Goal: Task Accomplishment & Management: Manage account settings

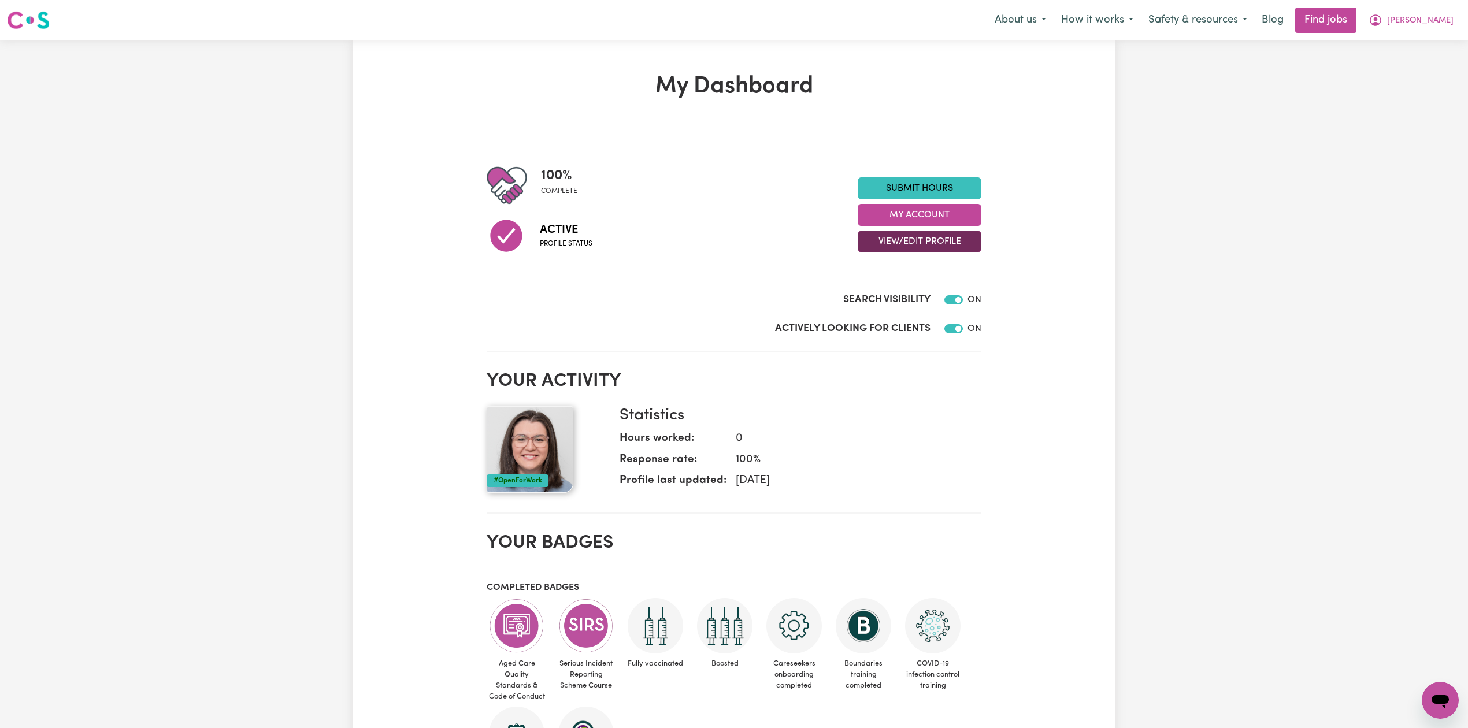
click at [910, 245] on button "View/Edit Profile" at bounding box center [920, 242] width 124 height 22
click at [898, 287] on link "Edit Profile" at bounding box center [912, 294] width 108 height 23
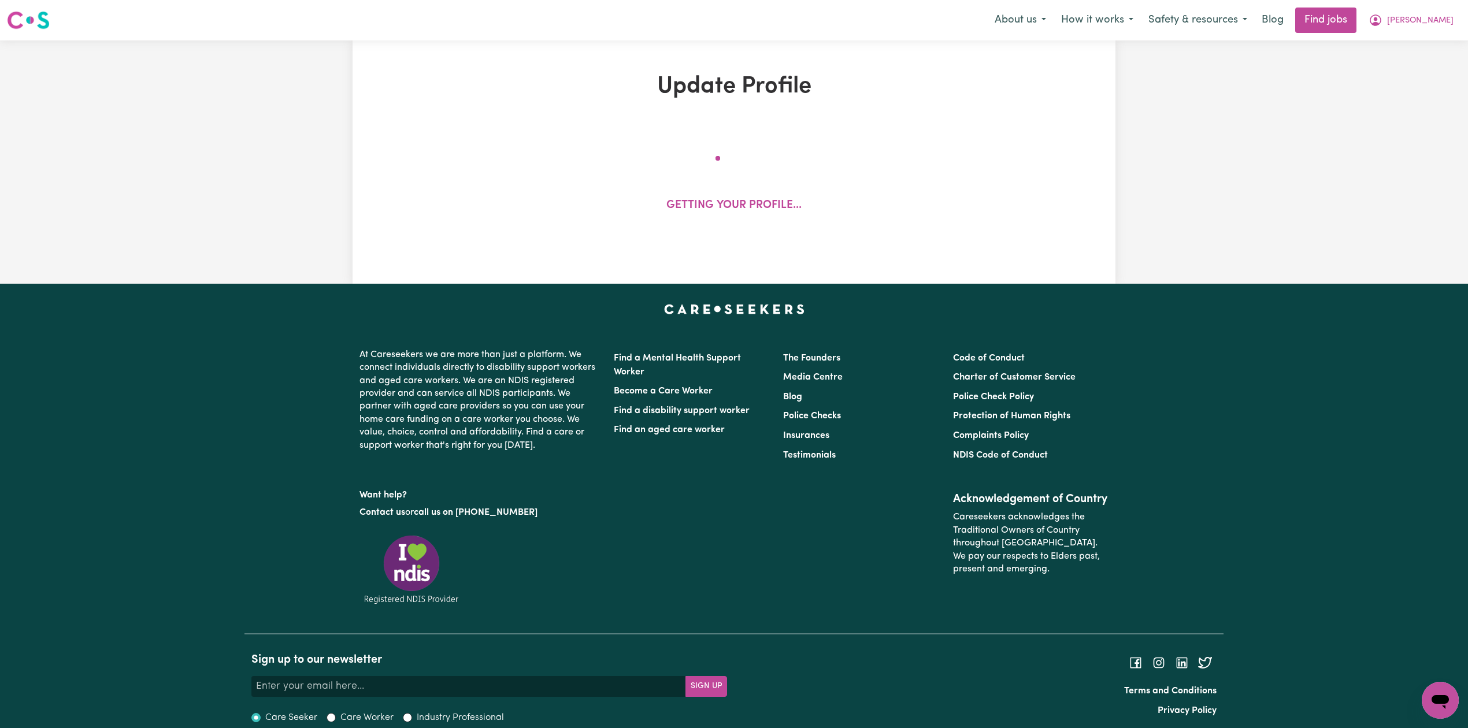
select select "[DEMOGRAPHIC_DATA]"
select select "[DEMOGRAPHIC_DATA] Citizen"
select select "Studying a healthcare related degree or qualification"
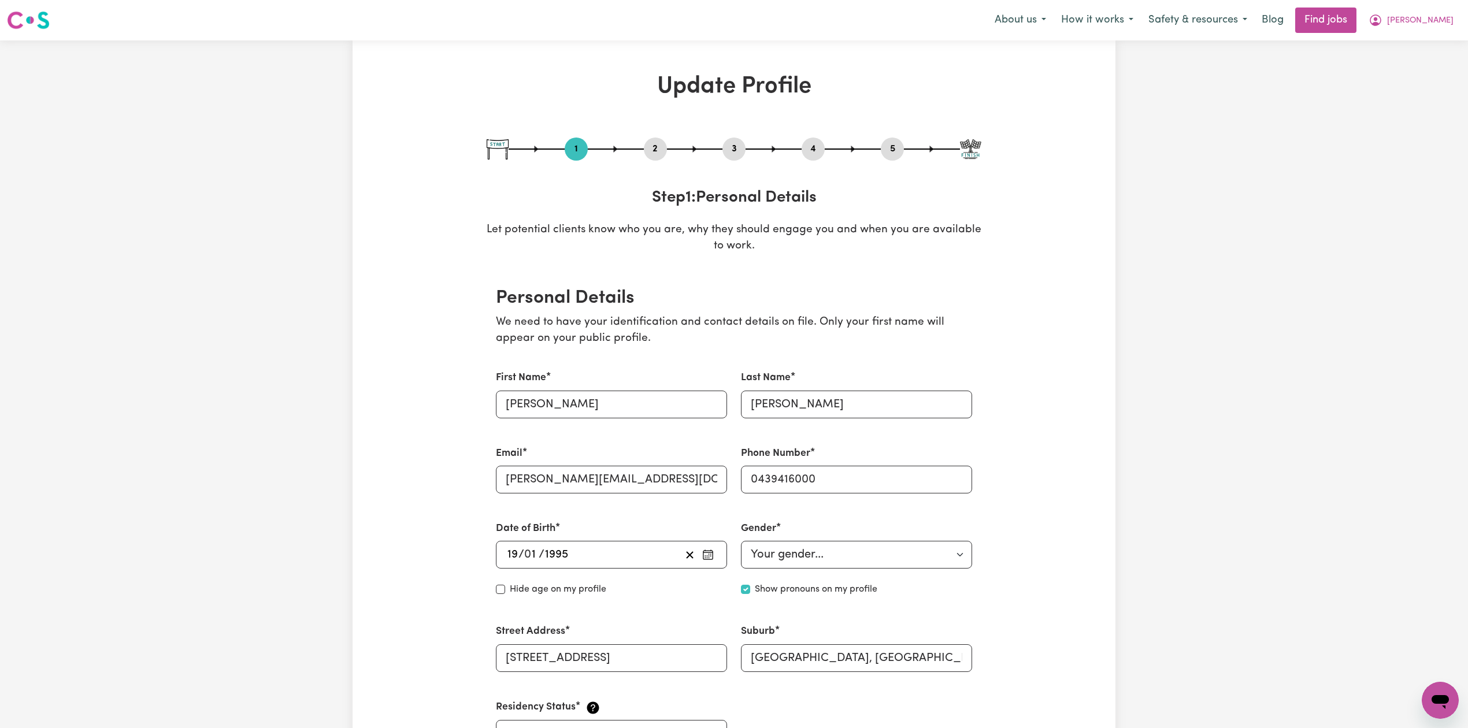
drag, startPoint x: 738, startPoint y: 150, endPoint x: 711, endPoint y: 172, distance: 34.6
click at [738, 151] on button "3" at bounding box center [733, 149] width 23 height 15
select select "2013"
select select "2023"
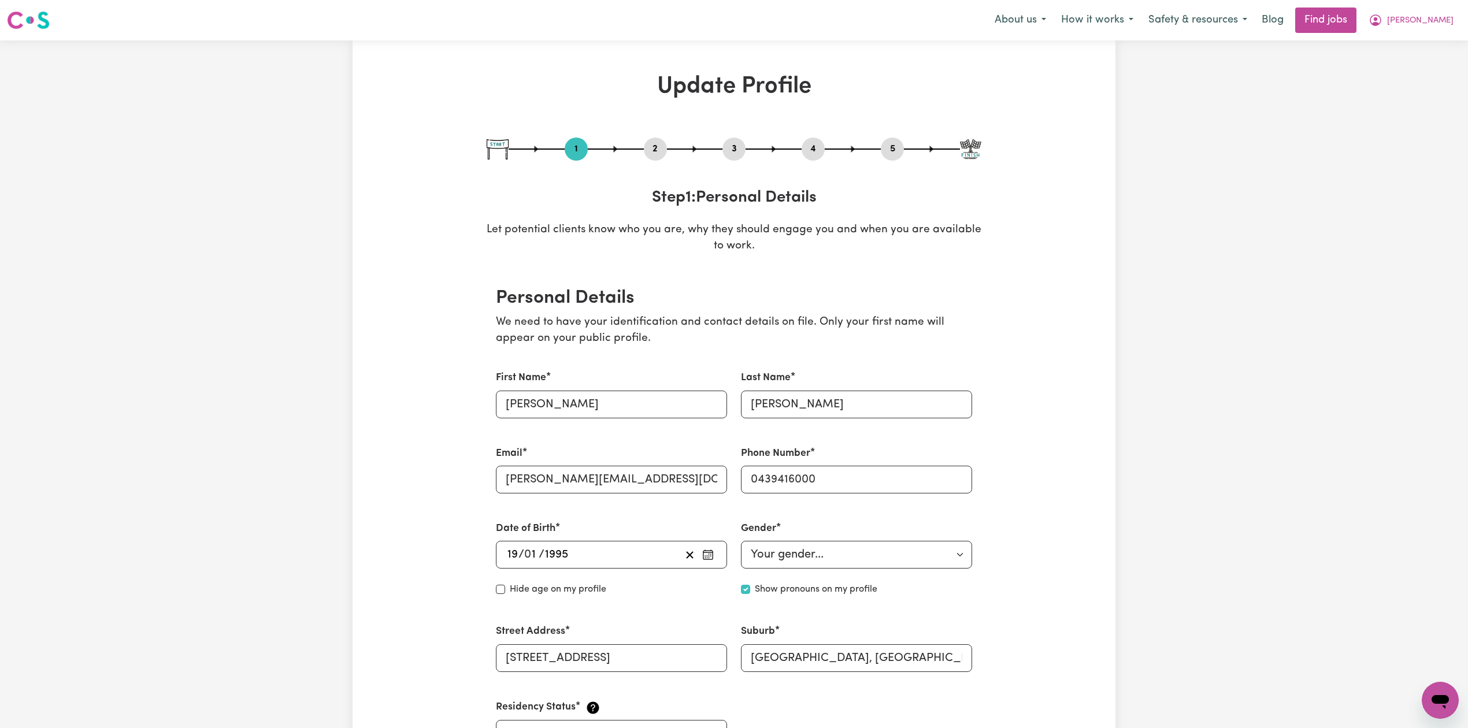
select select "2025"
select select "Certificate III (Individual Support)"
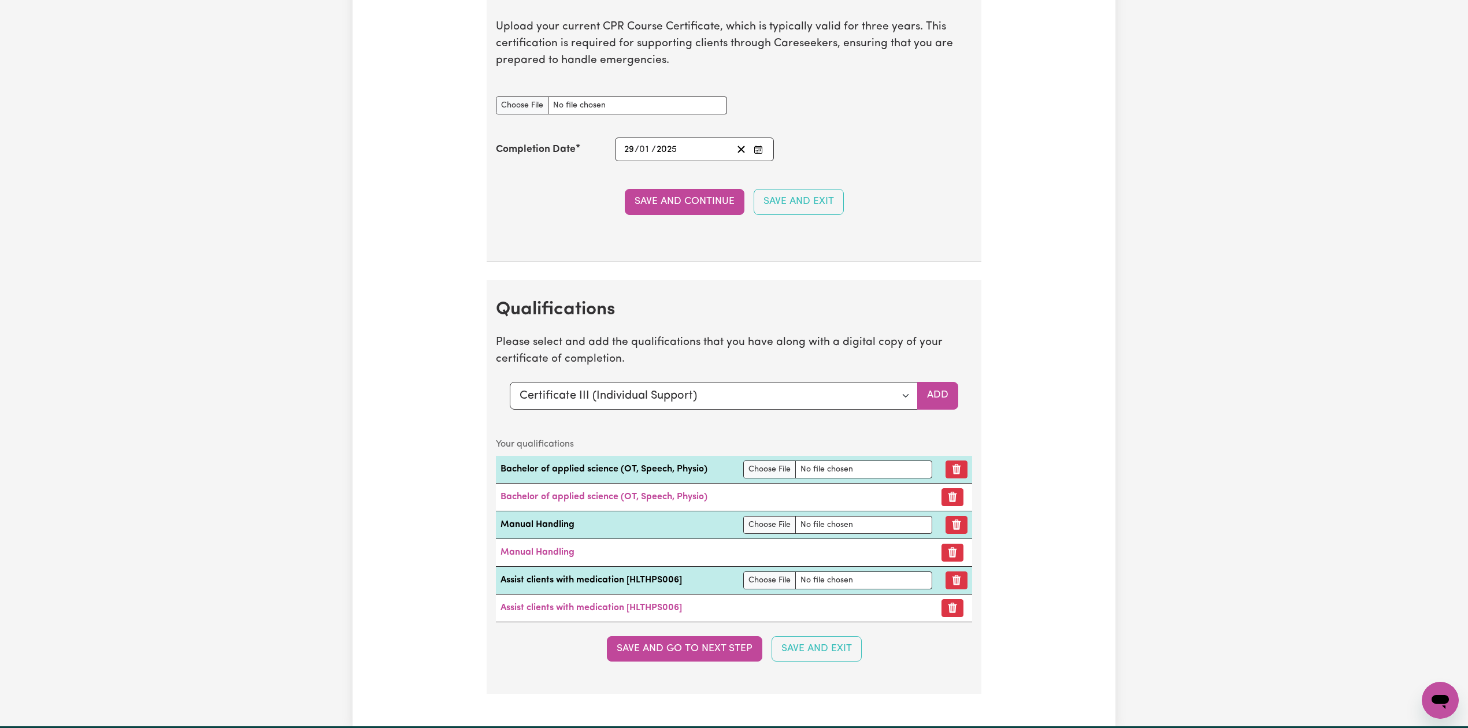
scroll to position [2927, 0]
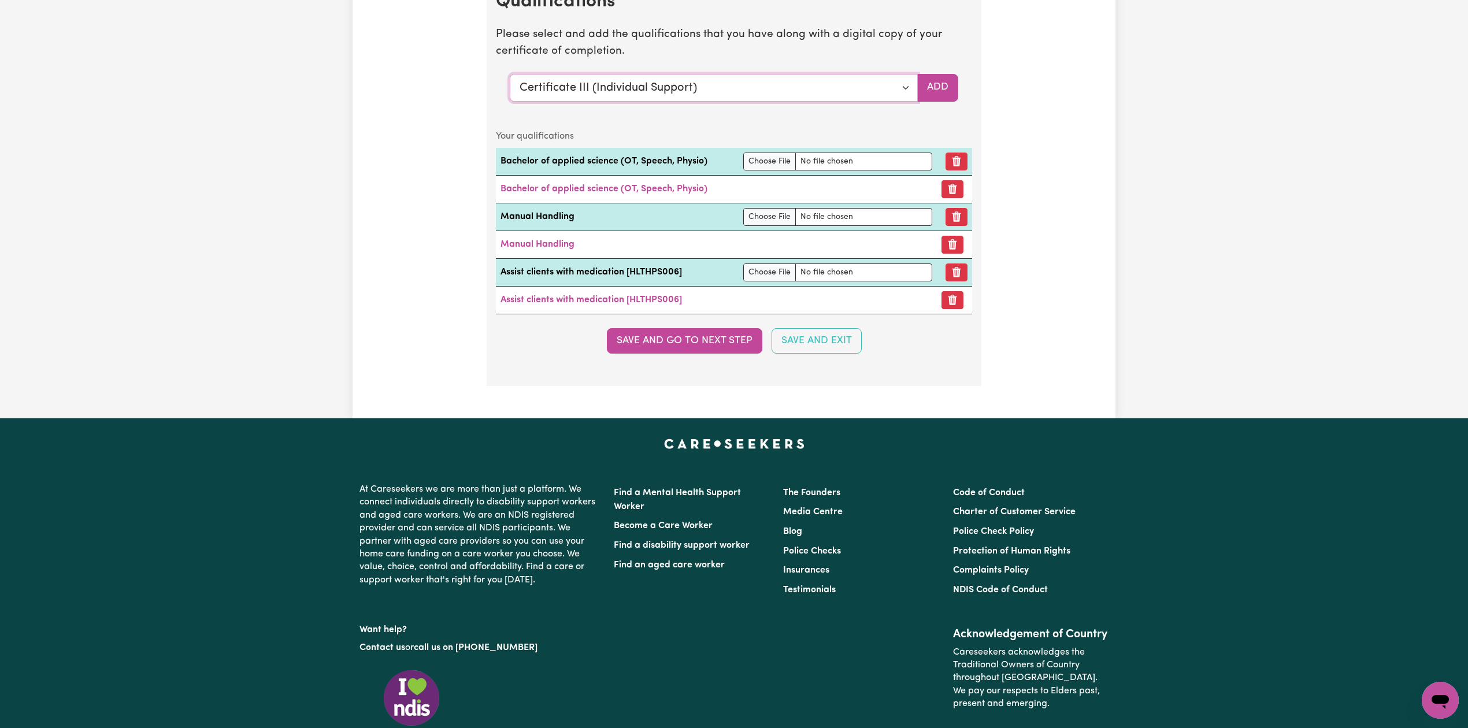
click at [576, 102] on select "Select a qualification to add... Certificate III (Individual Support) Certifica…" at bounding box center [714, 88] width 408 height 28
click at [610, 102] on select "Select a qualification to add... Certificate III (Individual Support) Certifica…" at bounding box center [714, 88] width 408 height 28
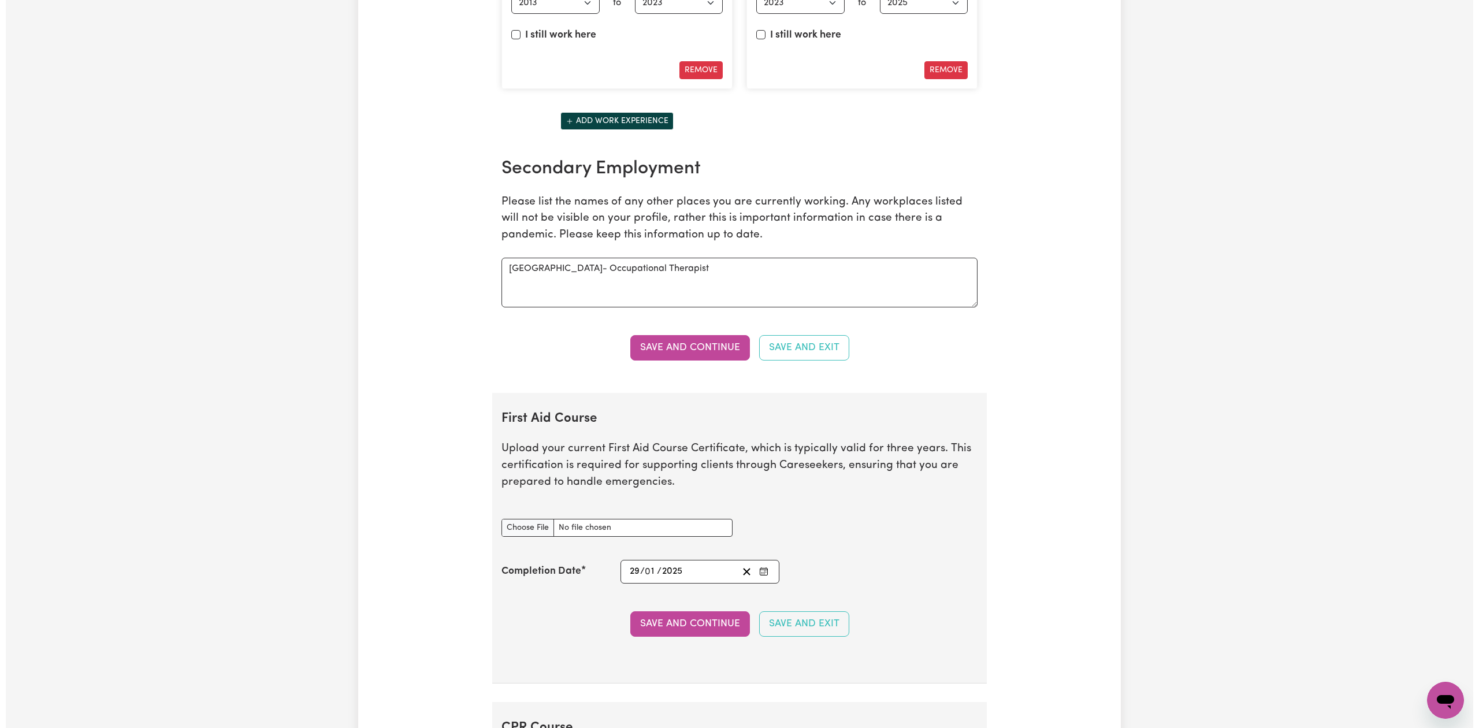
scroll to position [0, 0]
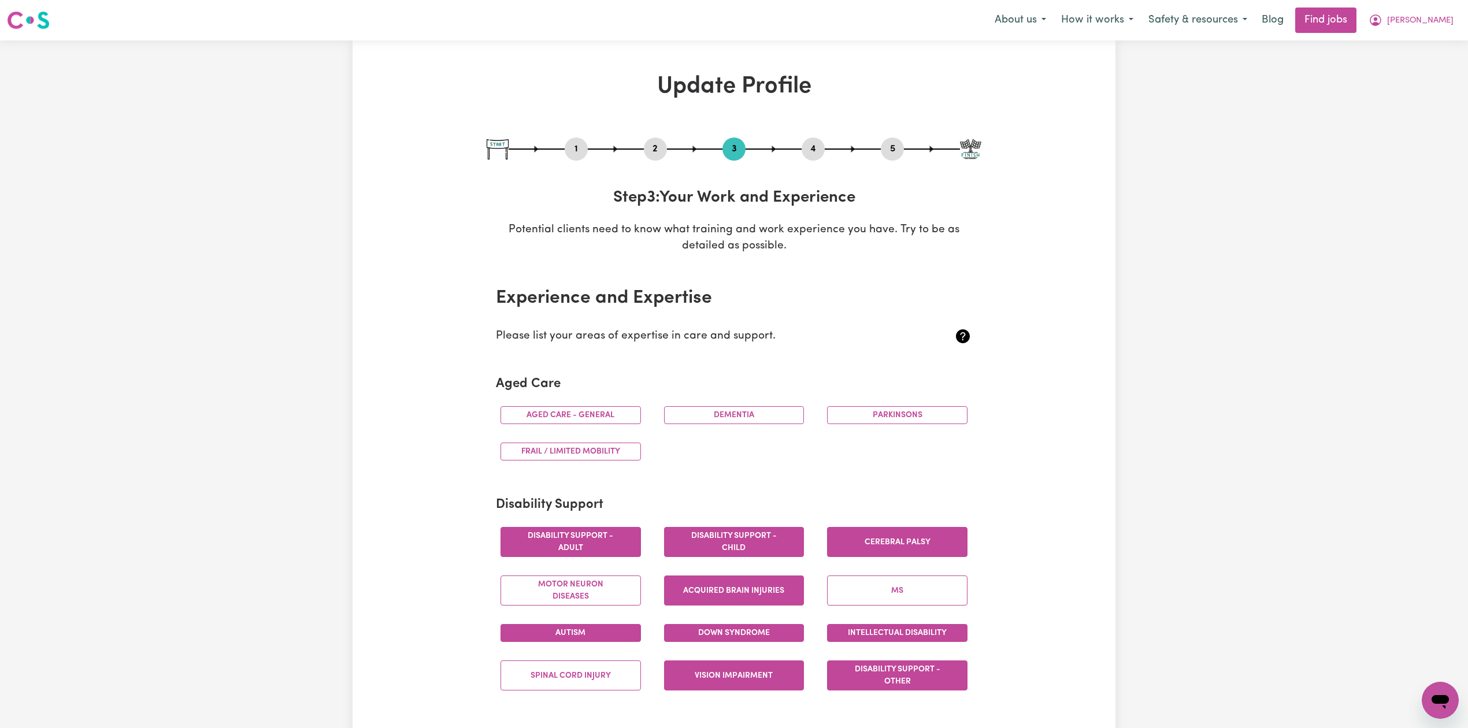
click at [574, 155] on button "1" at bounding box center [576, 149] width 23 height 15
select select "[DEMOGRAPHIC_DATA]"
select select "[DEMOGRAPHIC_DATA] Citizen"
select select "Studying a healthcare related degree or qualification"
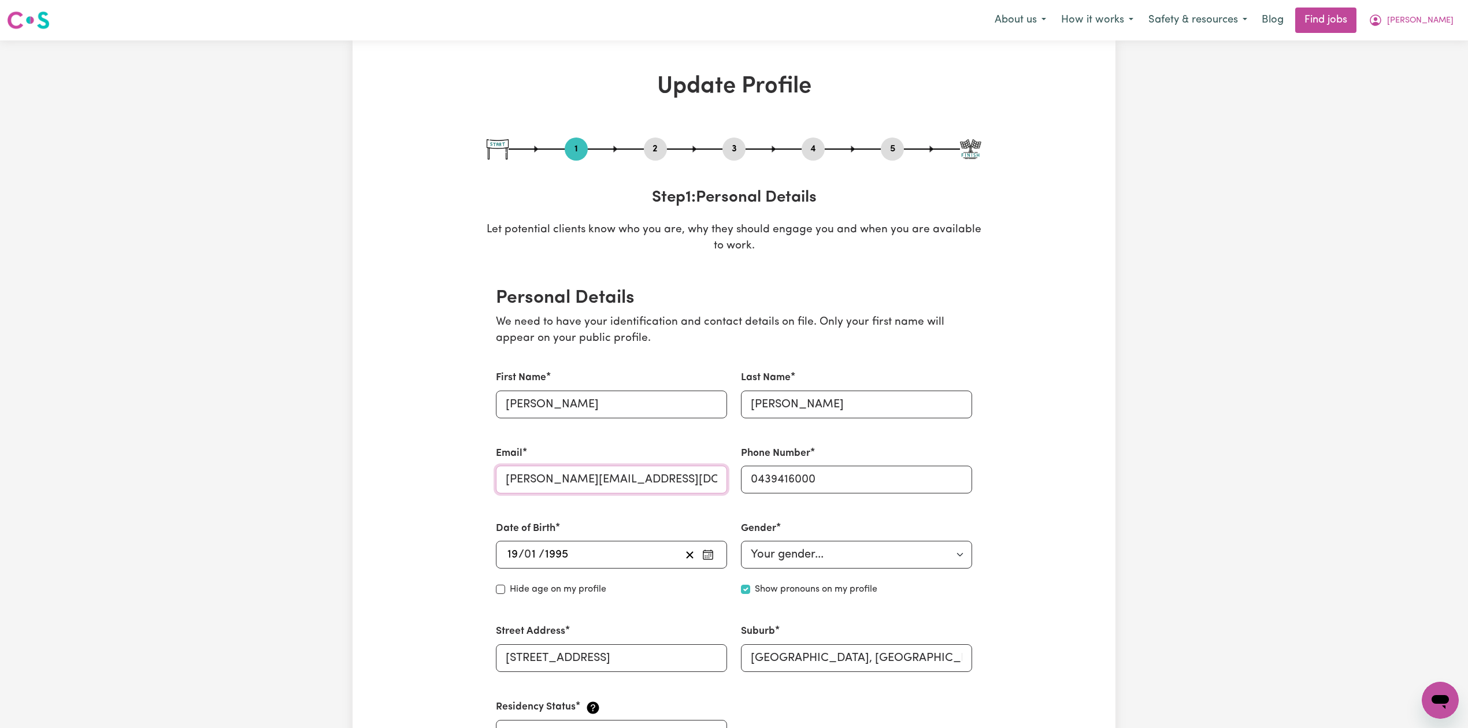
click at [544, 484] on input "[PERSON_NAME][EMAIL_ADDRESS][DOMAIN_NAME]" at bounding box center [611, 480] width 231 height 28
click at [1450, 28] on button "[PERSON_NAME]" at bounding box center [1411, 20] width 100 height 24
click at [1436, 47] on link "My Account" at bounding box center [1414, 45] width 91 height 22
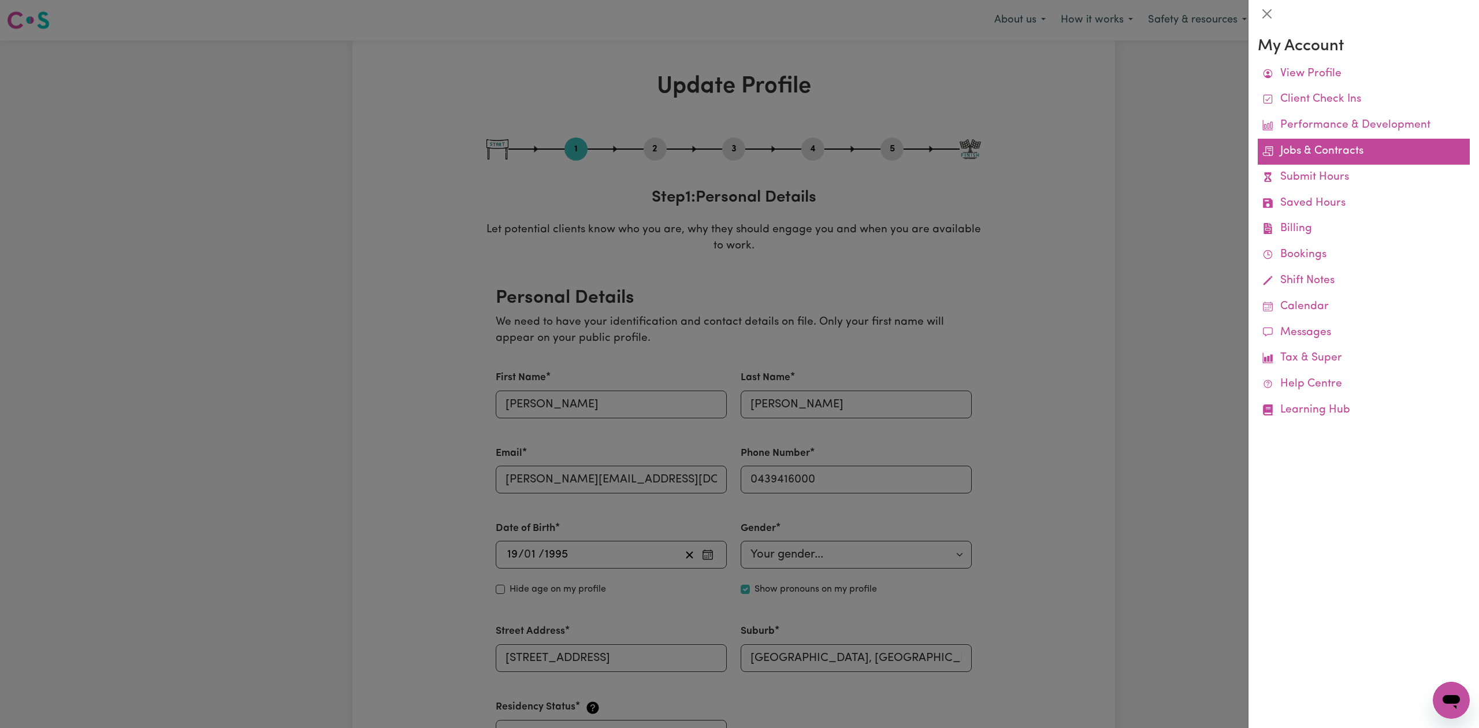
click at [1320, 156] on link "Jobs & Contracts" at bounding box center [1364, 152] width 212 height 26
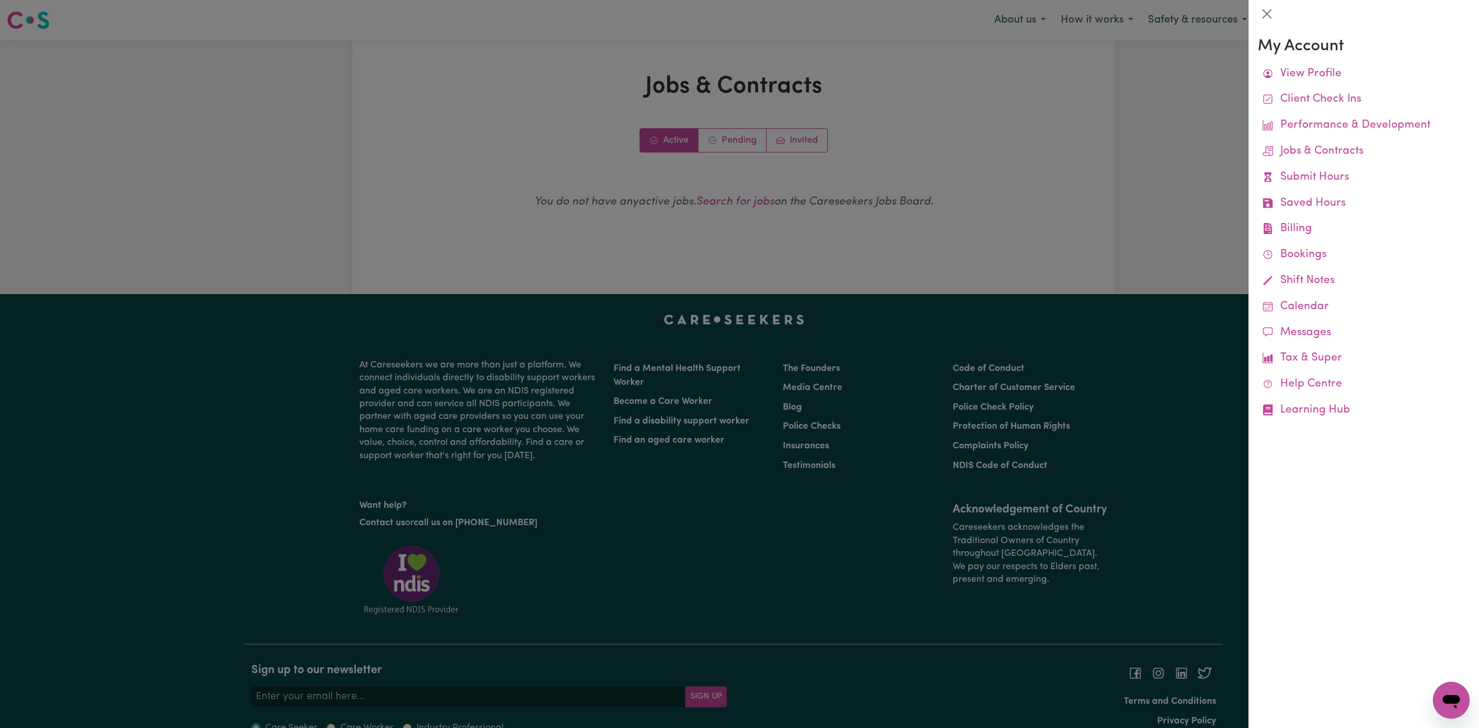
click at [232, 336] on div at bounding box center [739, 364] width 1479 height 728
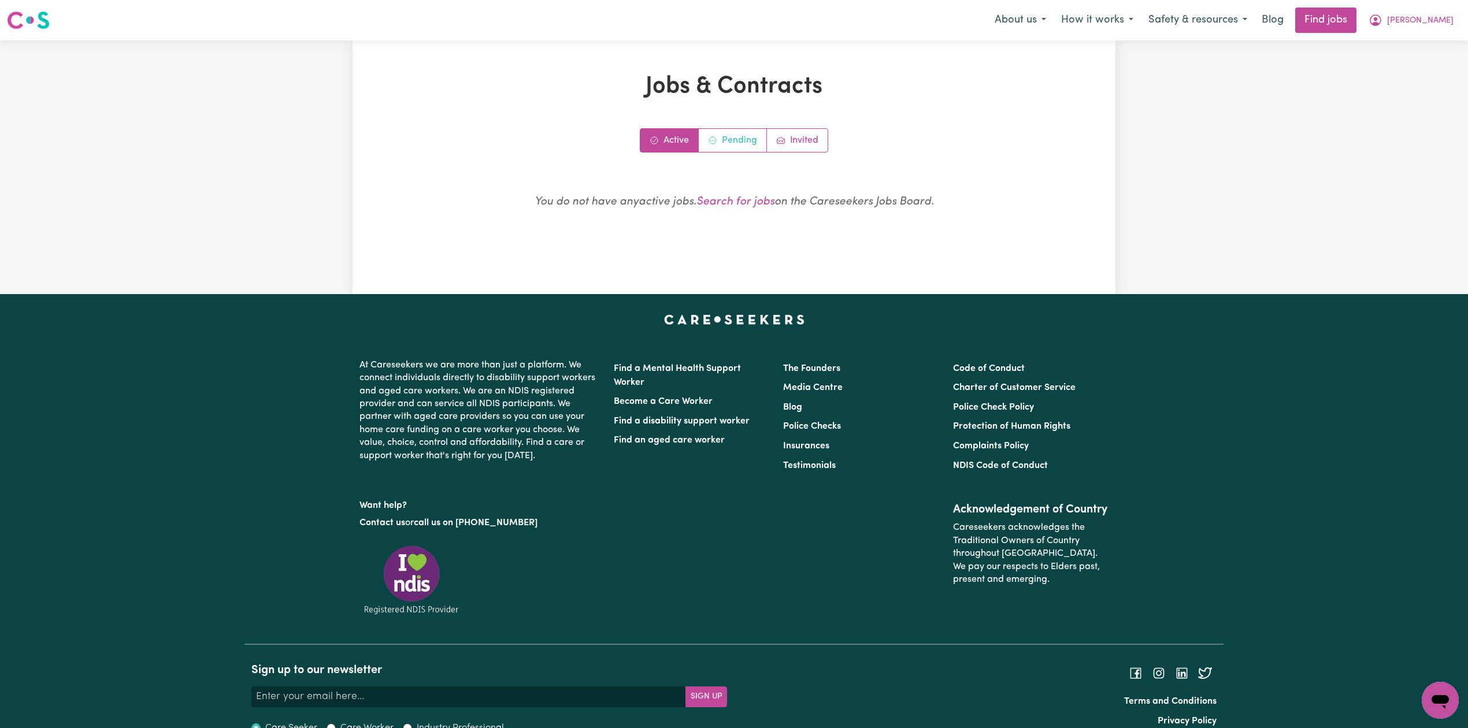
click at [737, 147] on link "Pending" at bounding box center [733, 140] width 68 height 23
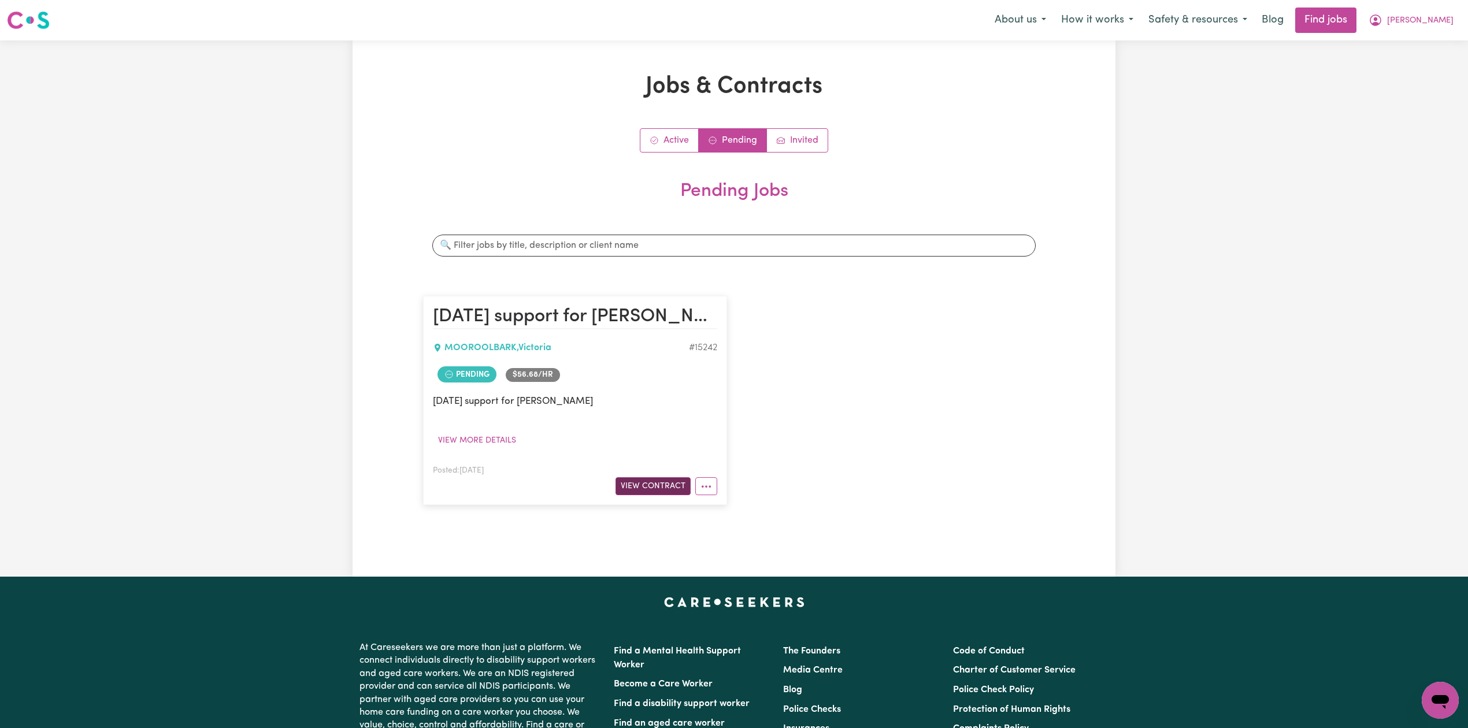
click at [641, 487] on button "View Contract" at bounding box center [652, 486] width 75 height 18
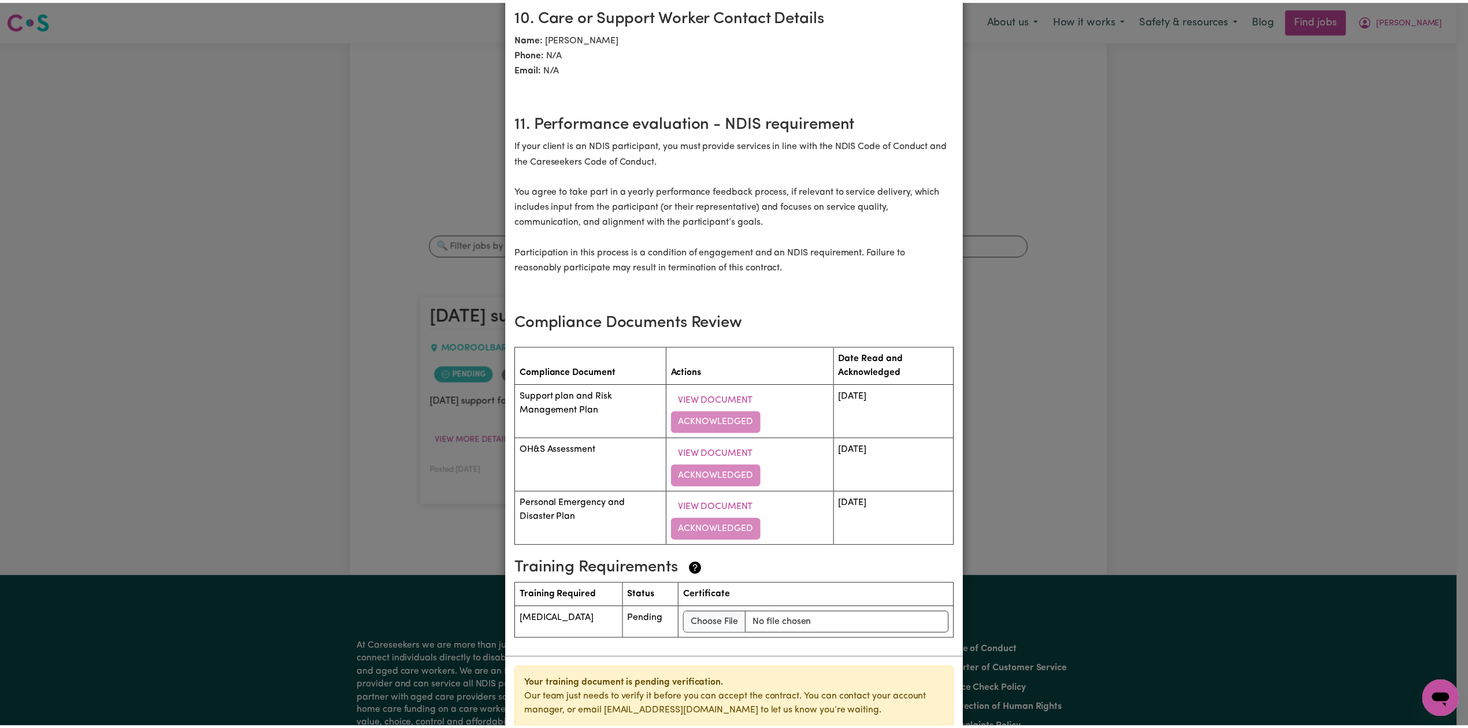
scroll to position [1522, 0]
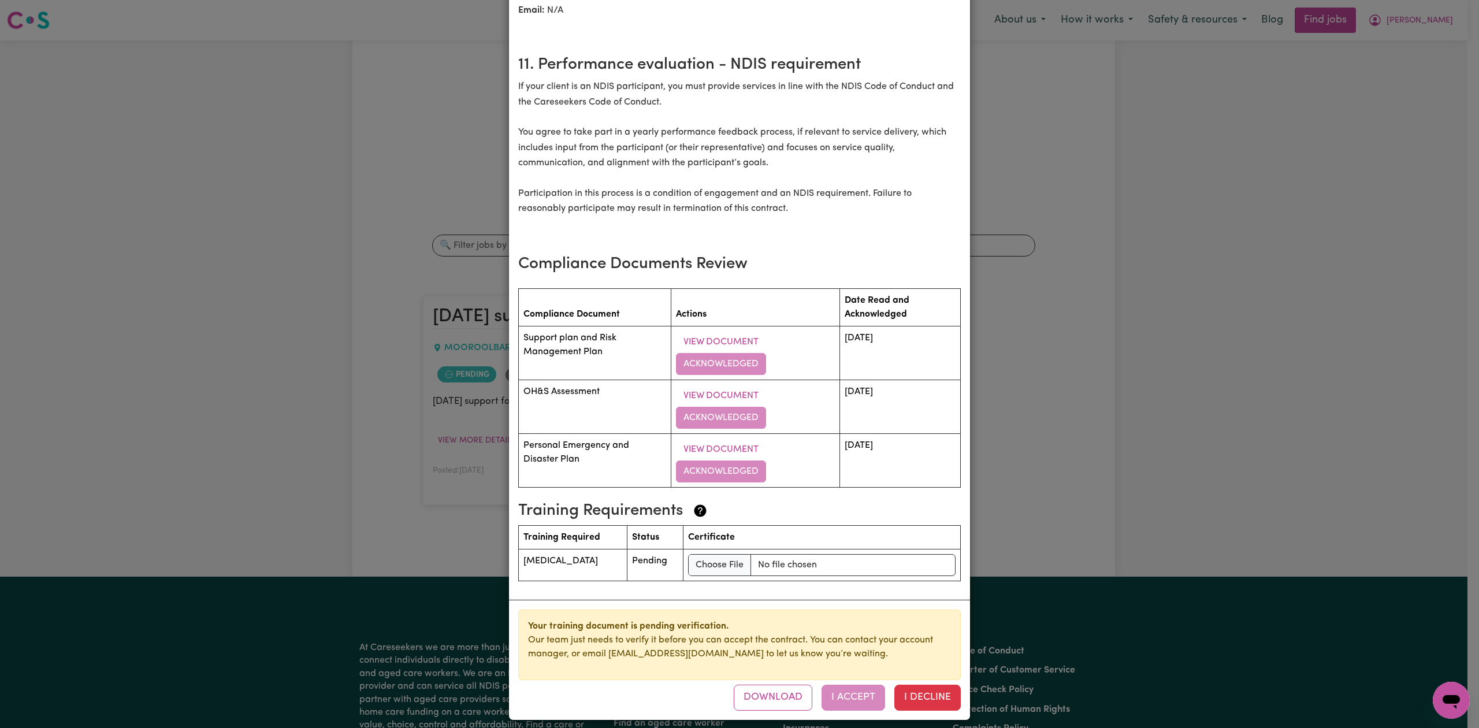
drag, startPoint x: 1286, startPoint y: 392, endPoint x: 1242, endPoint y: 413, distance: 48.6
click at [1286, 392] on div "[DATE] support for [PERSON_NAME] Contract terms Review the following contractua…" at bounding box center [739, 364] width 1479 height 728
click at [1212, 294] on div "[DATE] support for [PERSON_NAME] Contract terms Review the following contractua…" at bounding box center [739, 364] width 1479 height 728
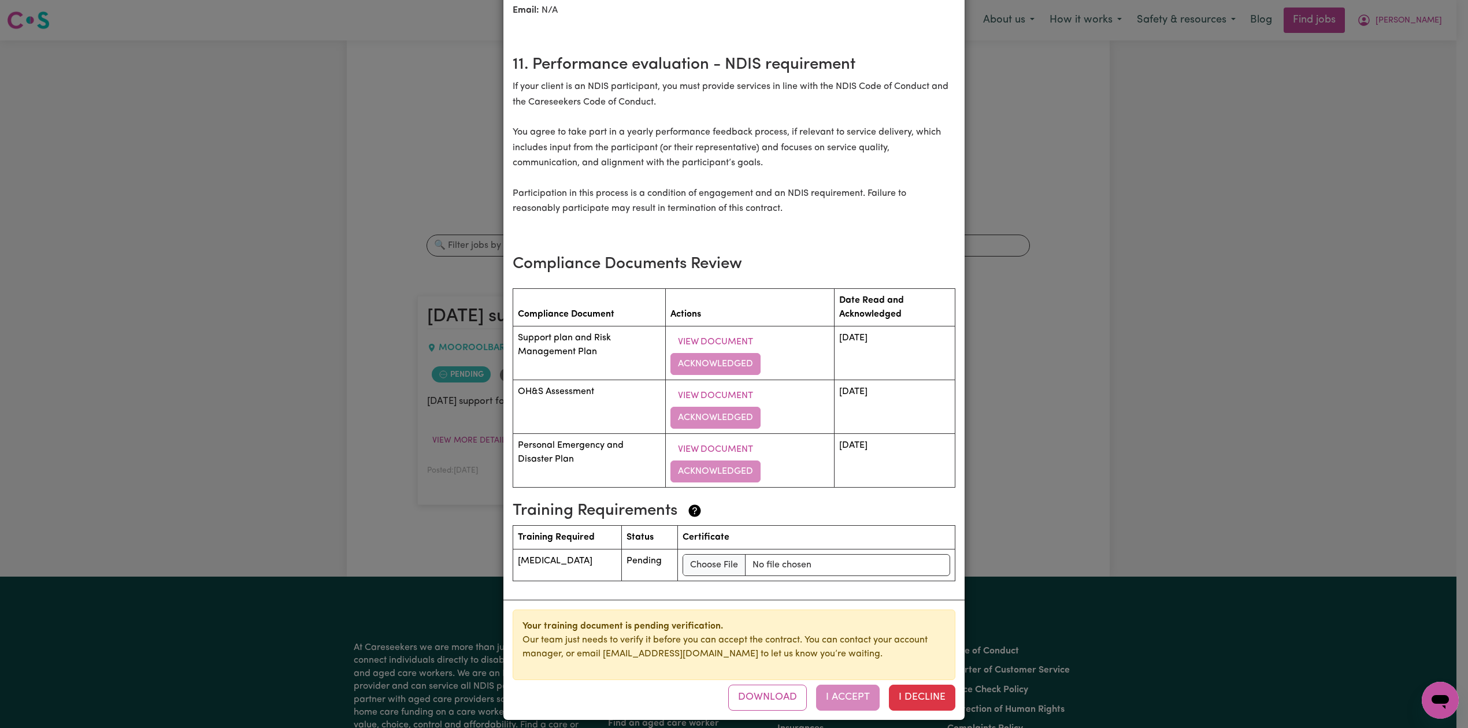
scroll to position [0, 0]
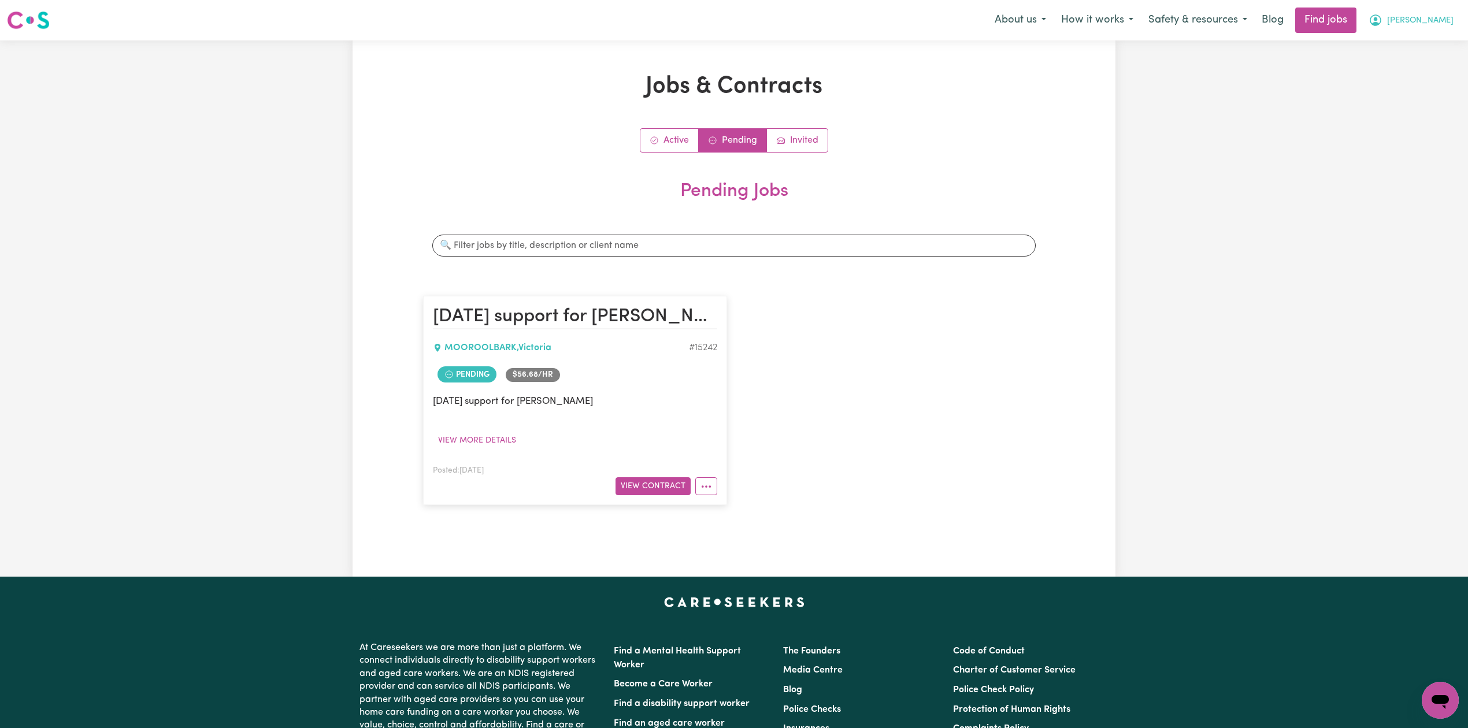
click at [1377, 19] on icon "My Account" at bounding box center [1375, 19] width 3 height 4
click at [1403, 61] on link "My Dashboard" at bounding box center [1414, 66] width 91 height 22
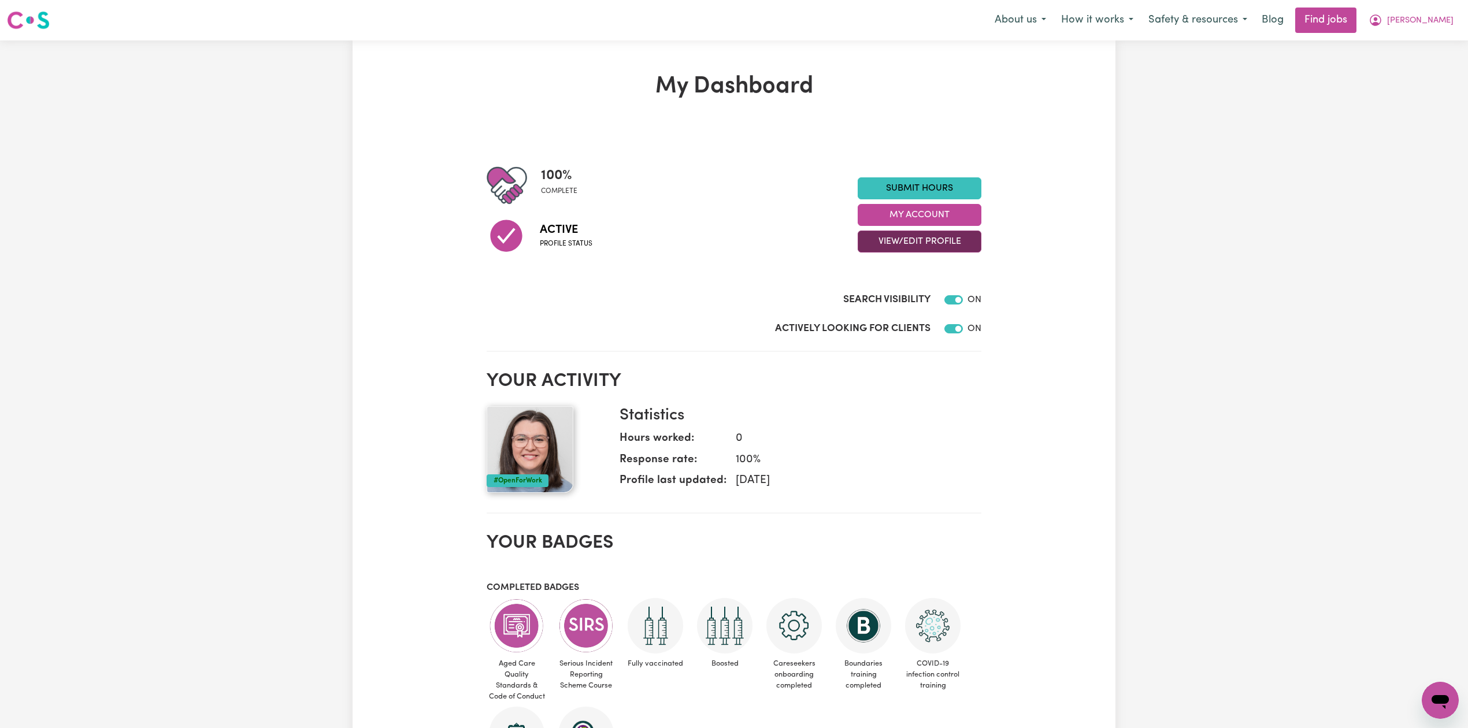
click at [914, 251] on button "View/Edit Profile" at bounding box center [920, 242] width 124 height 22
click at [888, 301] on link "Edit Profile" at bounding box center [912, 294] width 108 height 23
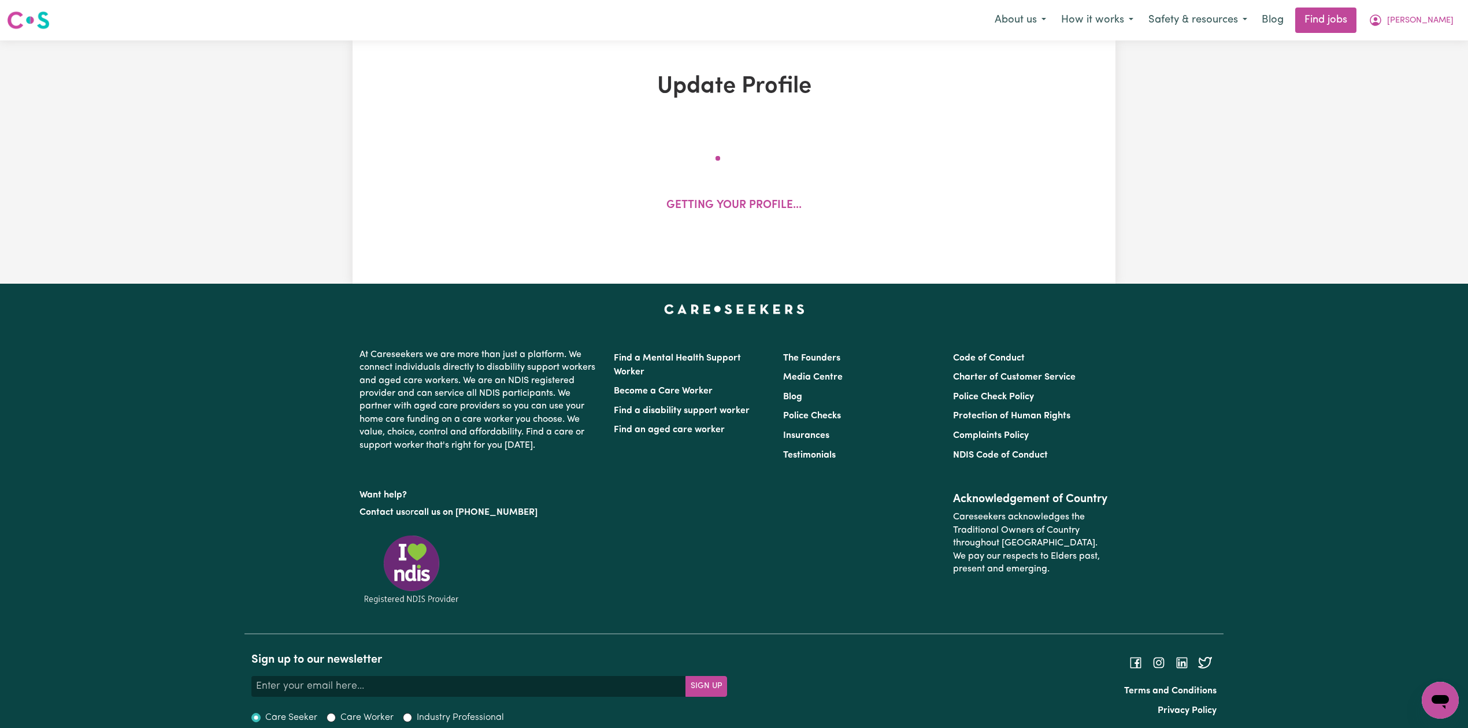
select select "[DEMOGRAPHIC_DATA]"
select select "[DEMOGRAPHIC_DATA] Citizen"
select select "Studying a healthcare related degree or qualification"
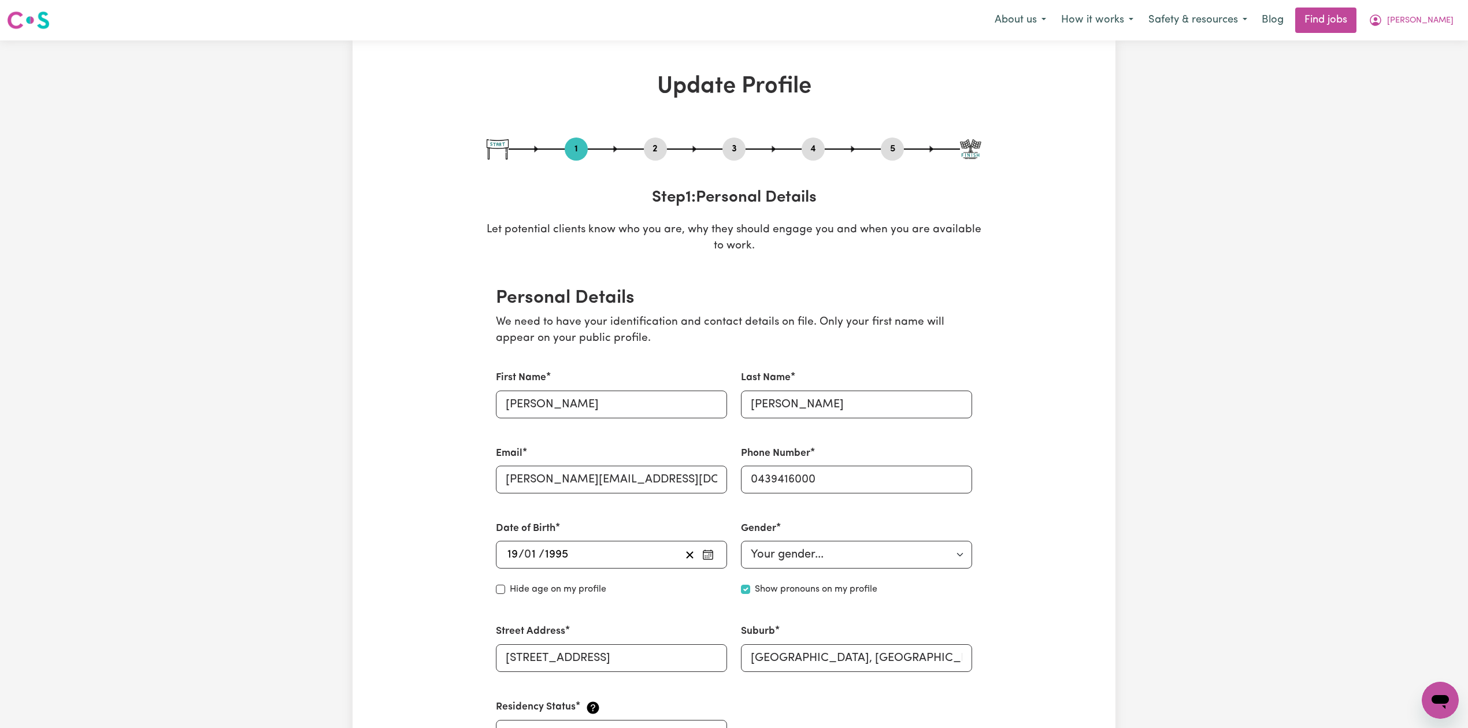
click at [730, 151] on button "3" at bounding box center [733, 149] width 23 height 15
select select "2013"
select select "2023"
select select "2025"
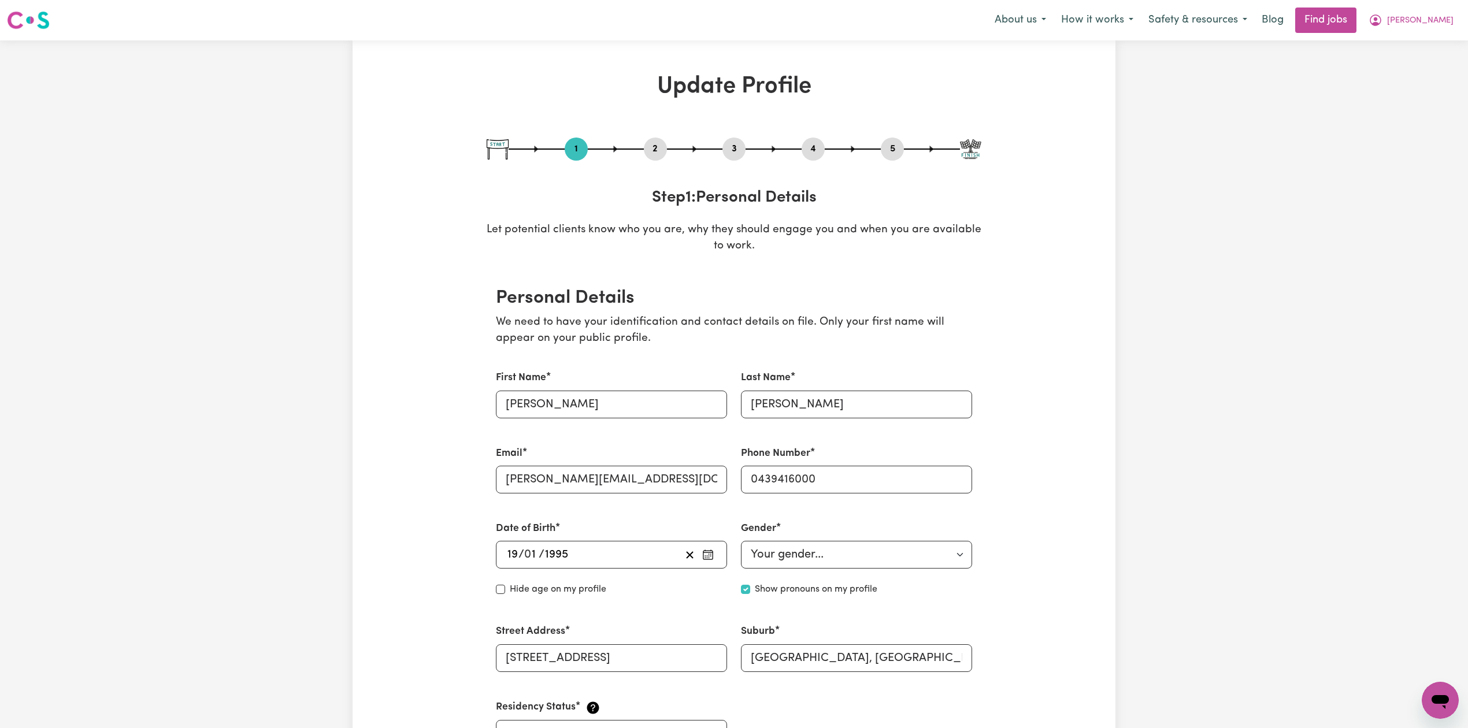
select select "Certificate III (Individual Support)"
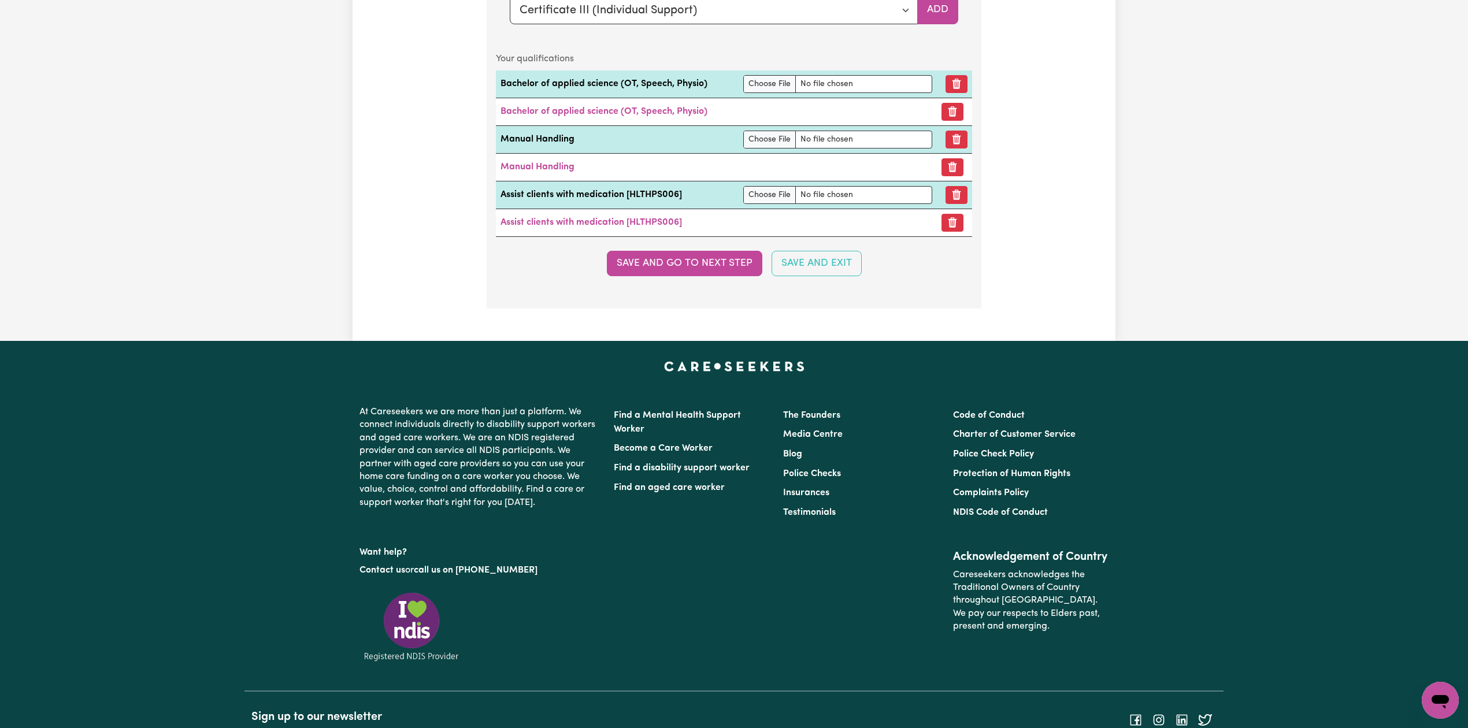
scroll to position [2774, 0]
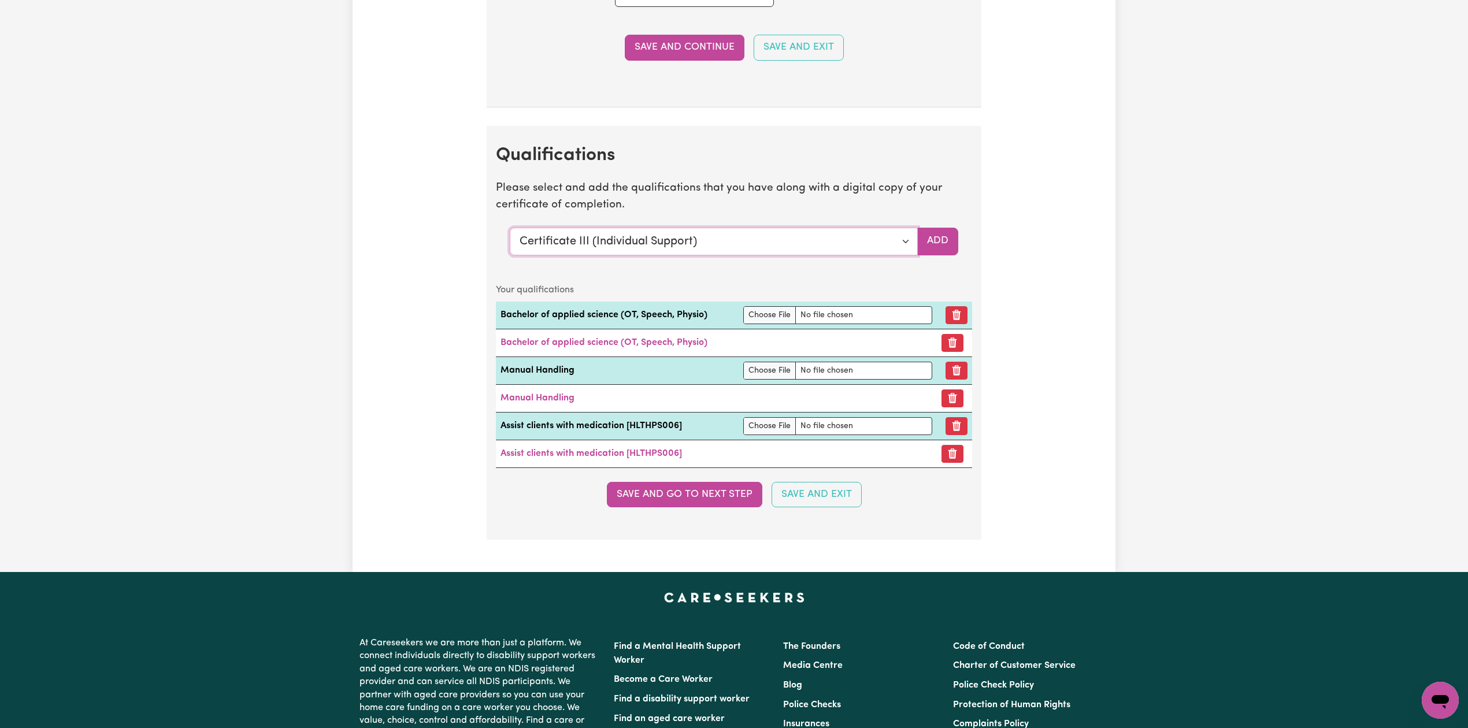
click at [551, 250] on select "Select a qualification to add... Certificate III (Individual Support) Certifica…" at bounding box center [714, 242] width 408 height 28
click at [611, 251] on select "Select a qualification to add... Certificate III (Individual Support) Certifica…" at bounding box center [714, 242] width 408 height 28
drag, startPoint x: 1123, startPoint y: 375, endPoint x: 1123, endPoint y: 381, distance: 6.4
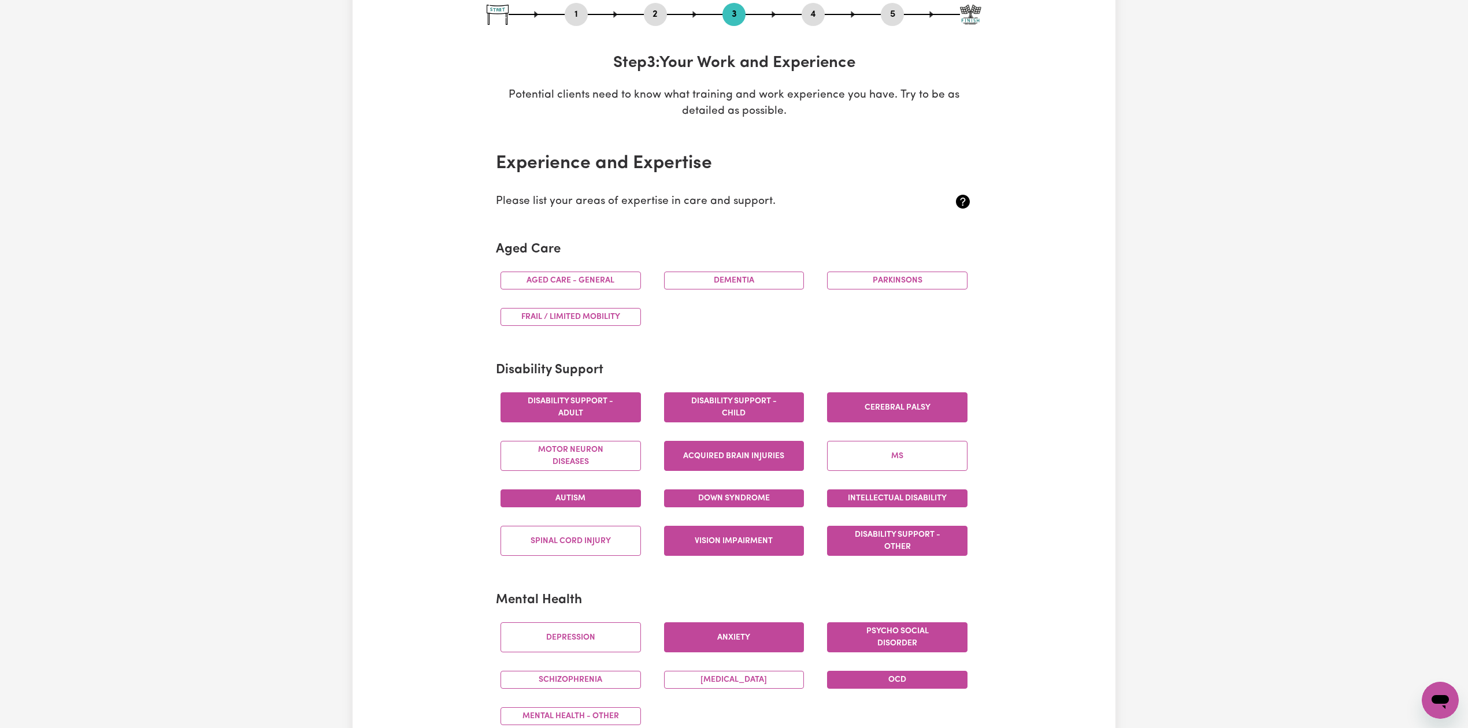
scroll to position [0, 0]
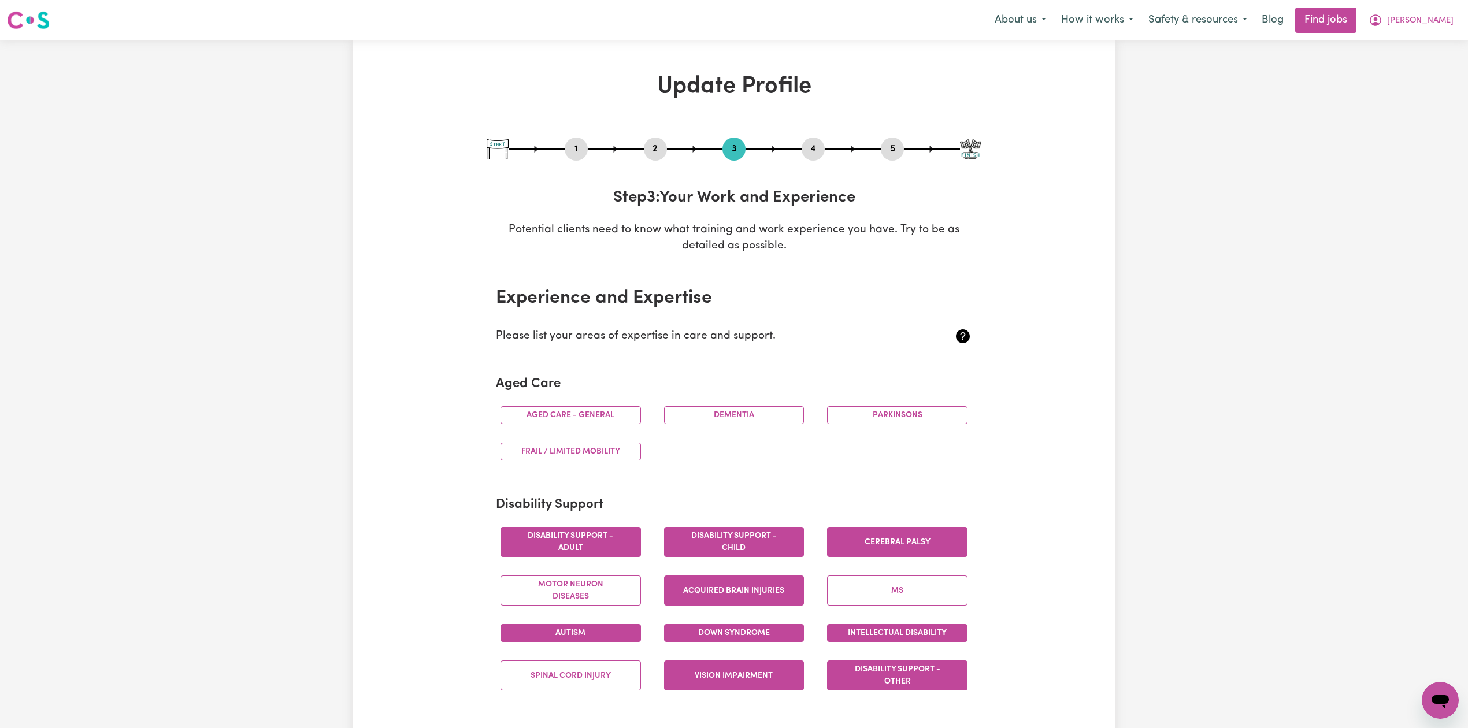
click at [1461, 26] on div "Menu About us How it works Safety & resources Blog Find jobs [PERSON_NAME]" at bounding box center [734, 20] width 1468 height 27
click at [1445, 24] on span "[PERSON_NAME]" at bounding box center [1420, 20] width 66 height 13
click at [1415, 38] on link "My Account" at bounding box center [1414, 45] width 91 height 22
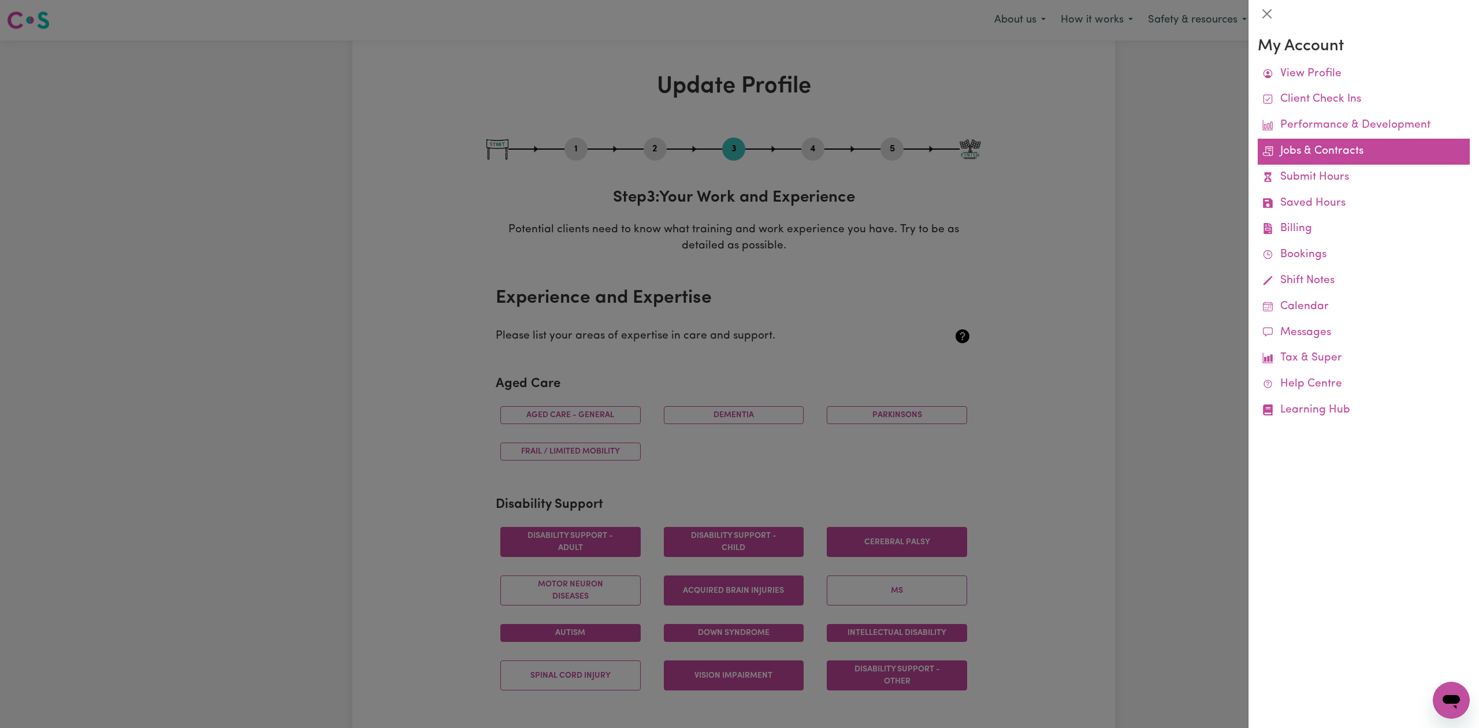
click at [1316, 153] on link "Jobs & Contracts" at bounding box center [1364, 152] width 212 height 26
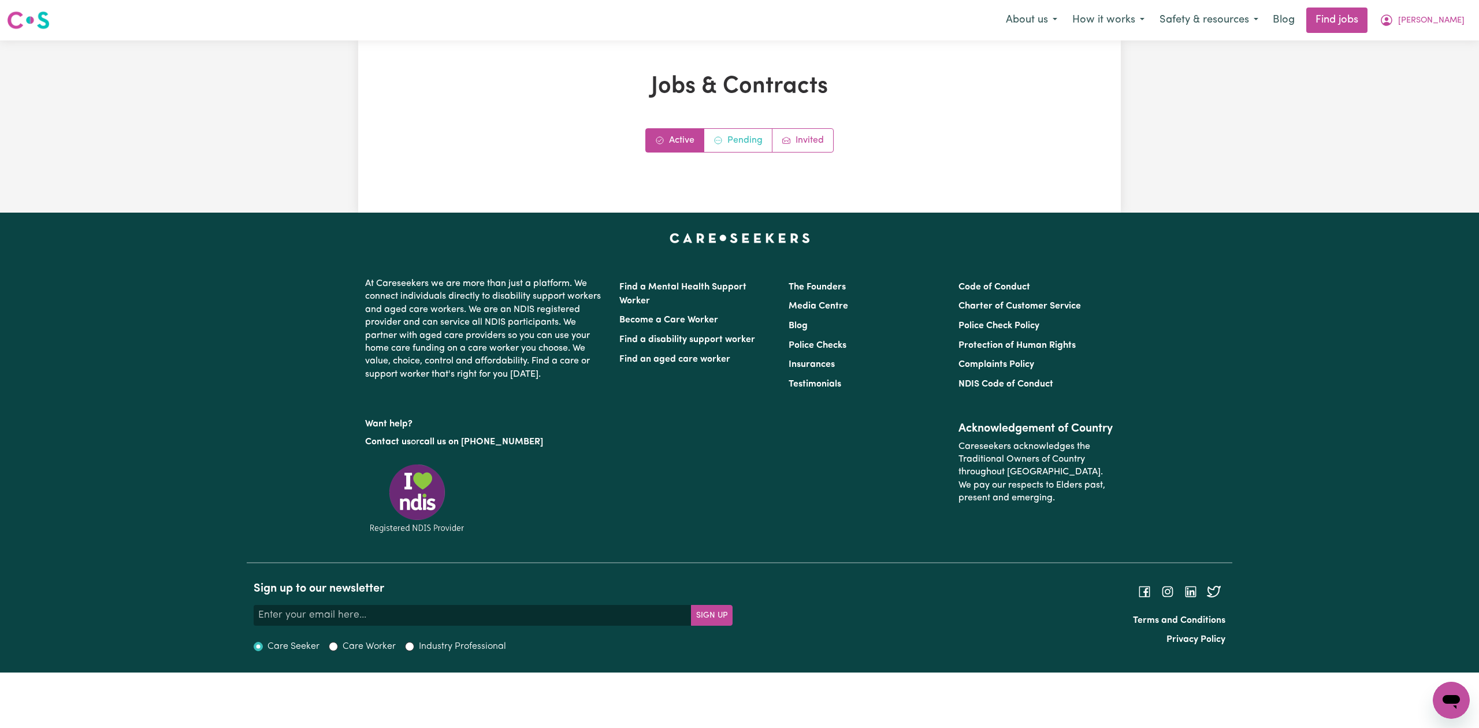
click at [732, 141] on link "Pending" at bounding box center [738, 140] width 68 height 23
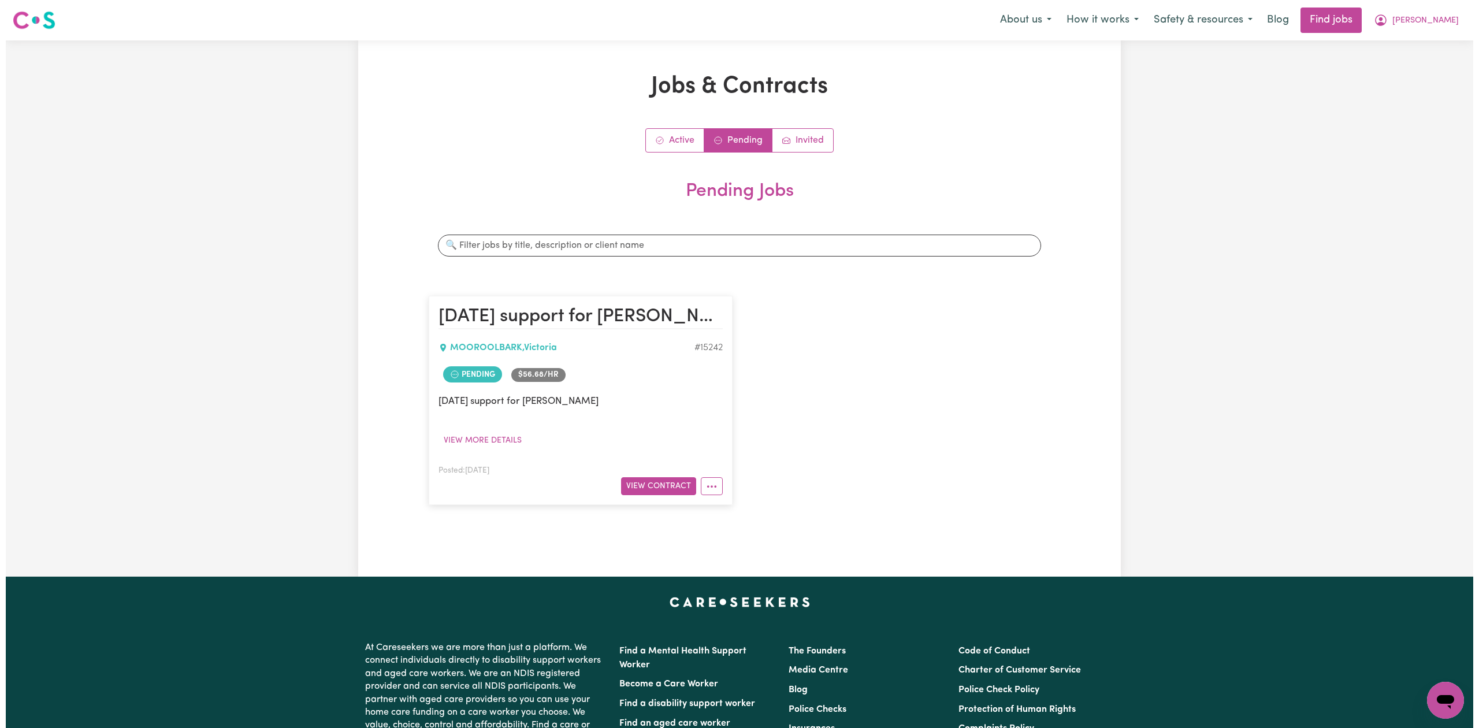
scroll to position [77, 0]
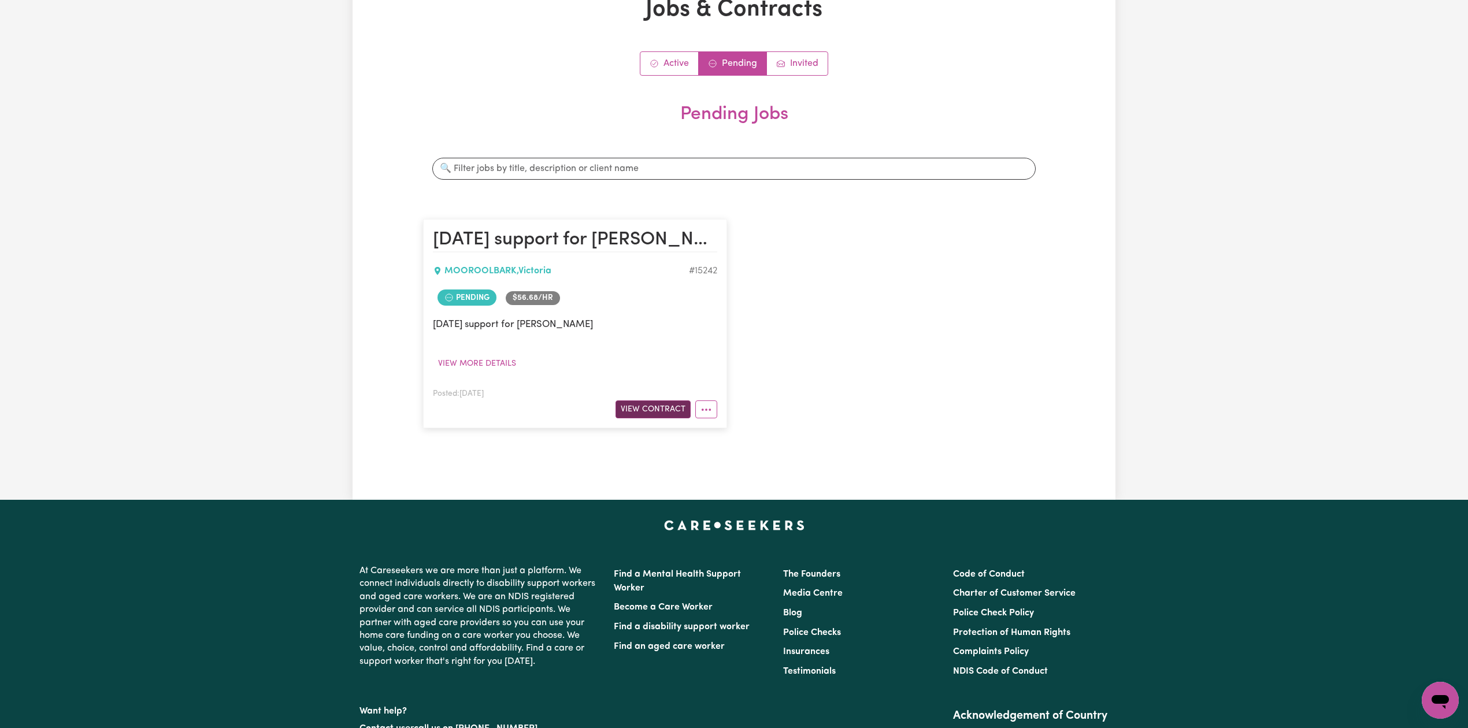
click at [650, 410] on button "View Contract" at bounding box center [652, 409] width 75 height 18
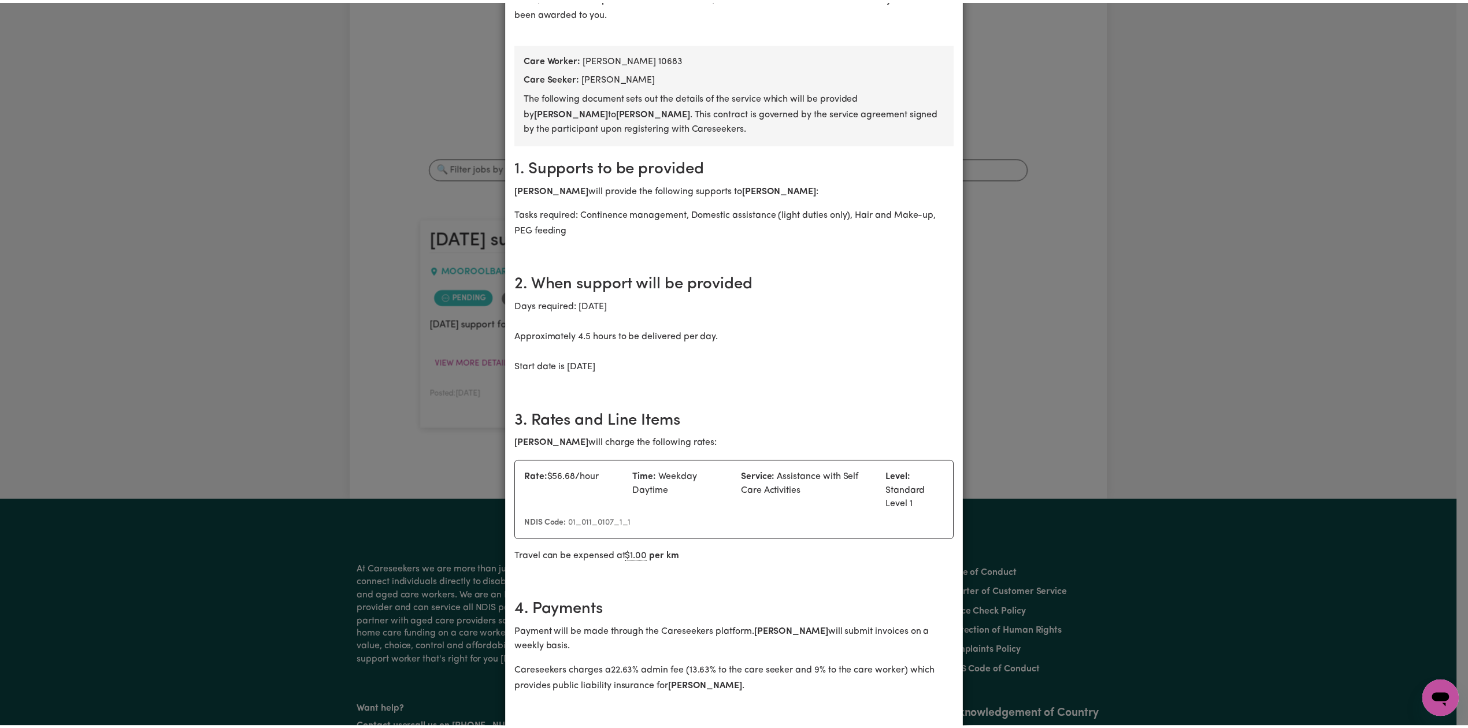
scroll to position [0, 0]
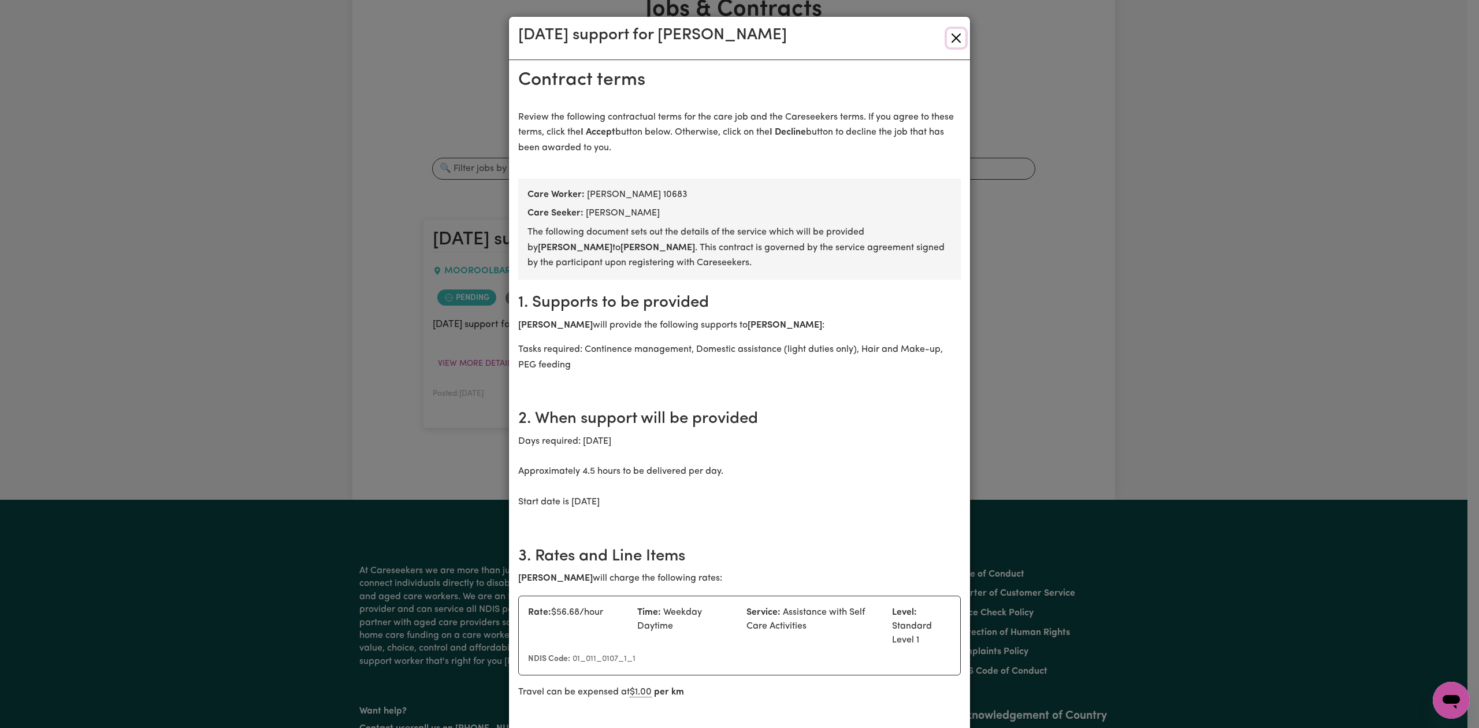
click at [951, 35] on button "Close" at bounding box center [956, 38] width 18 height 18
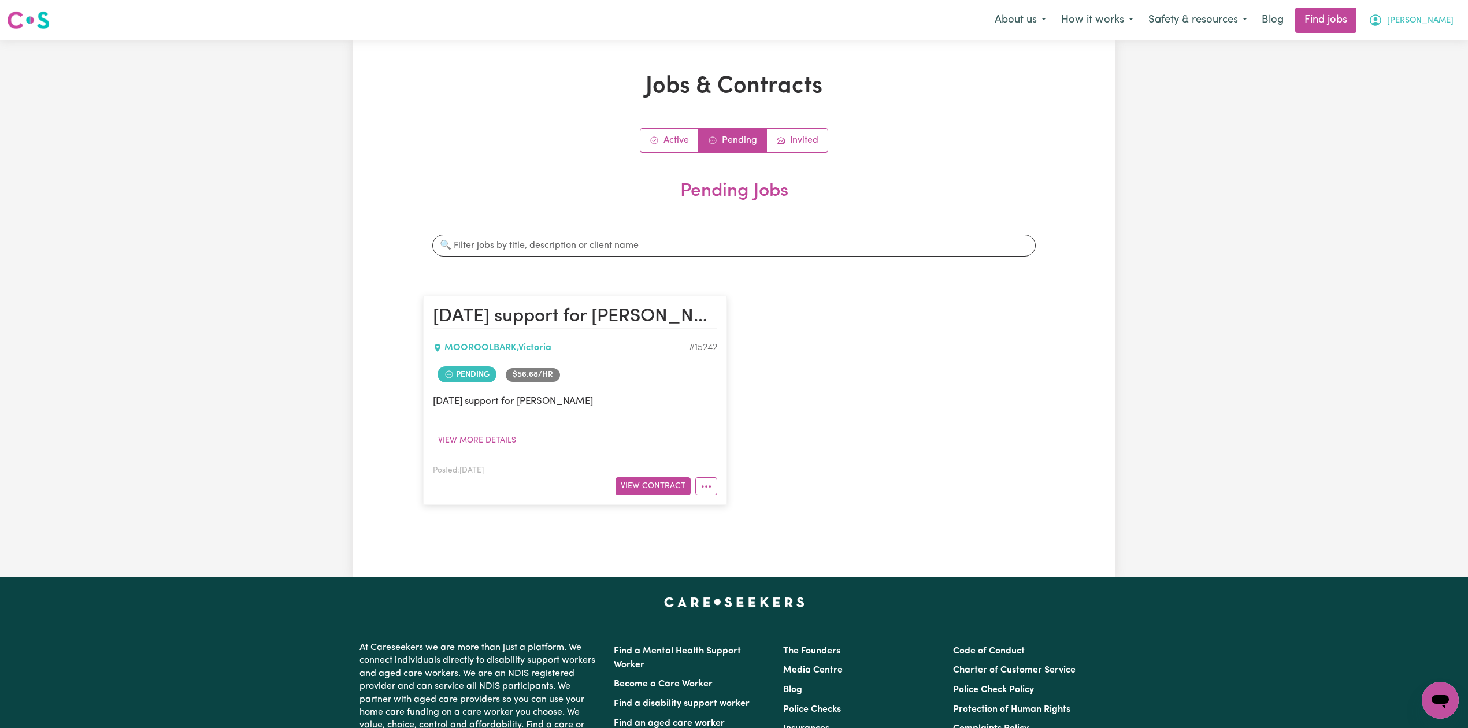
drag, startPoint x: 1459, startPoint y: 19, endPoint x: 1446, endPoint y: 24, distance: 14.3
click at [1457, 19] on button "[PERSON_NAME]" at bounding box center [1411, 20] width 100 height 24
click at [1415, 92] on link "Logout" at bounding box center [1414, 88] width 91 height 22
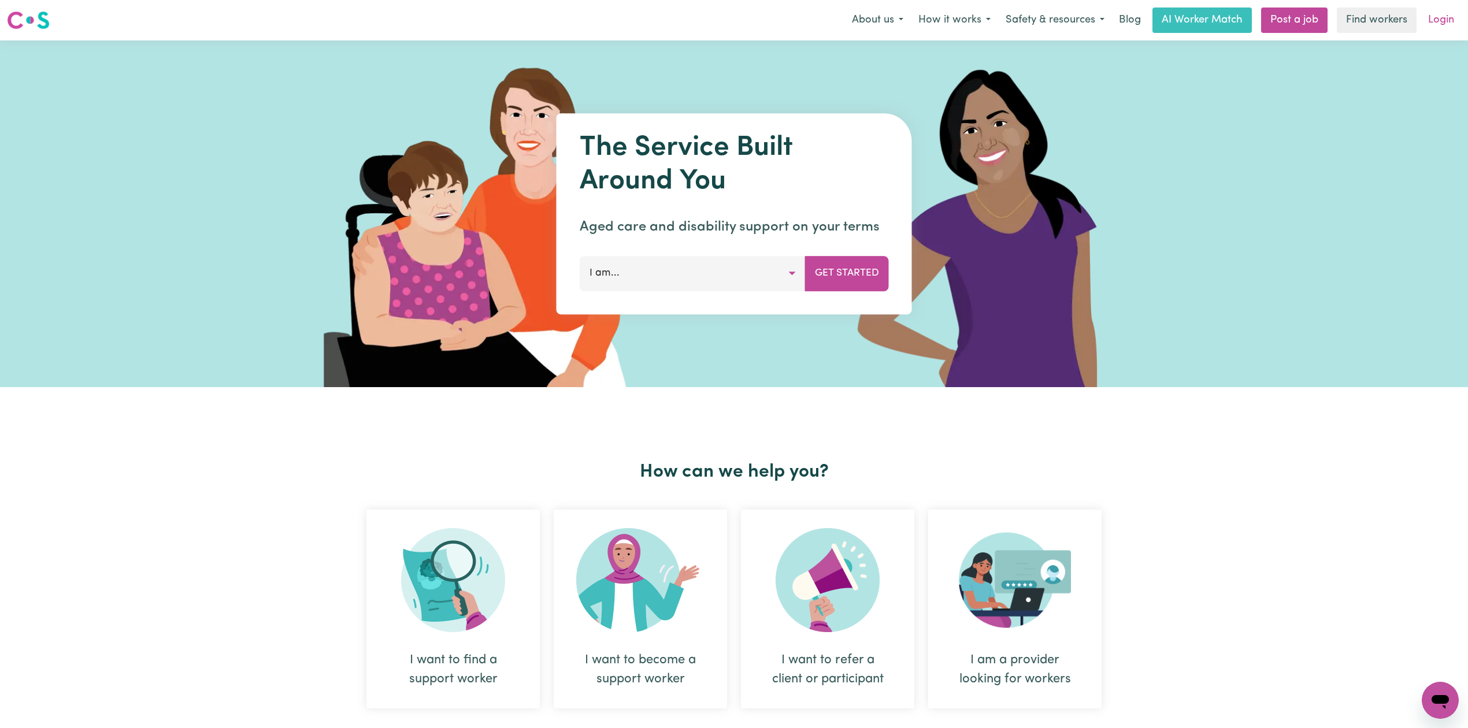
click at [1460, 24] on link "Login" at bounding box center [1441, 20] width 40 height 25
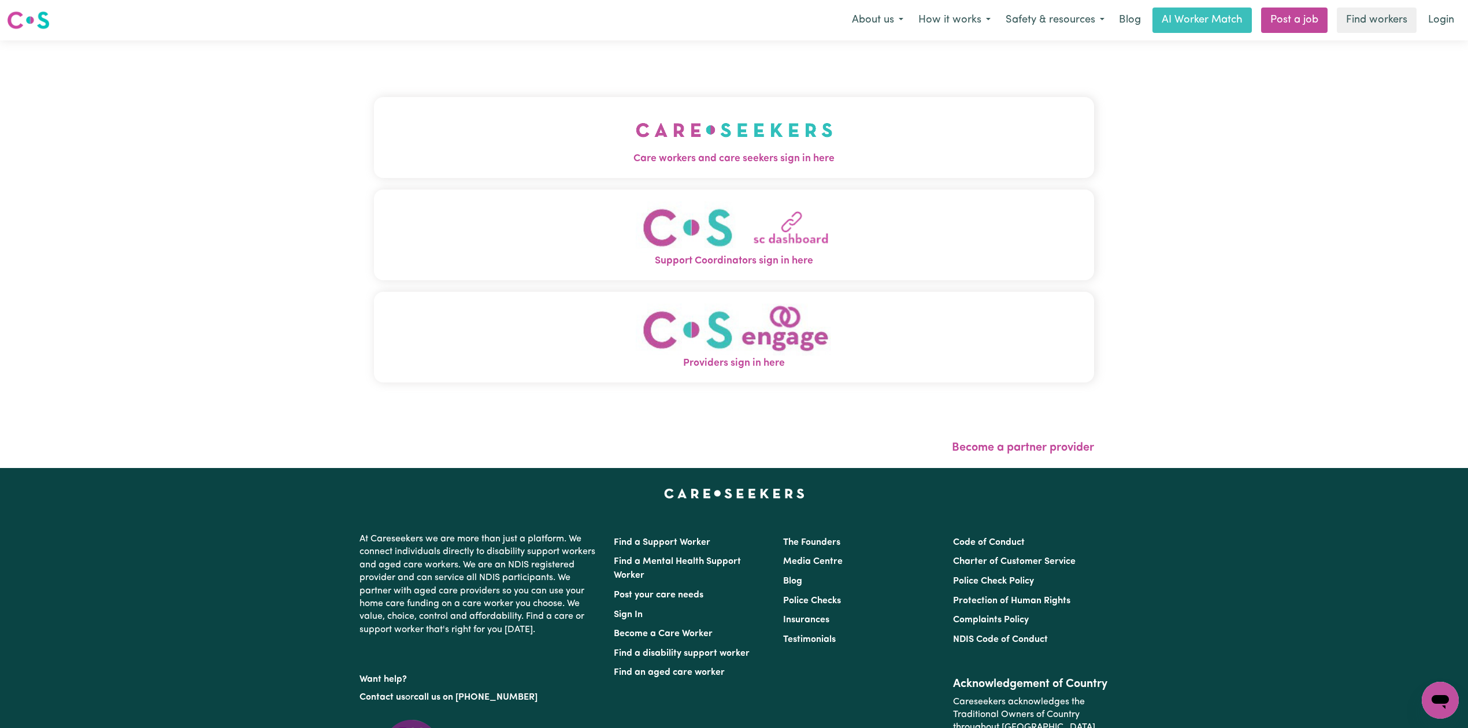
click at [636, 114] on img "Care workers and care seekers sign in here" at bounding box center [734, 130] width 197 height 43
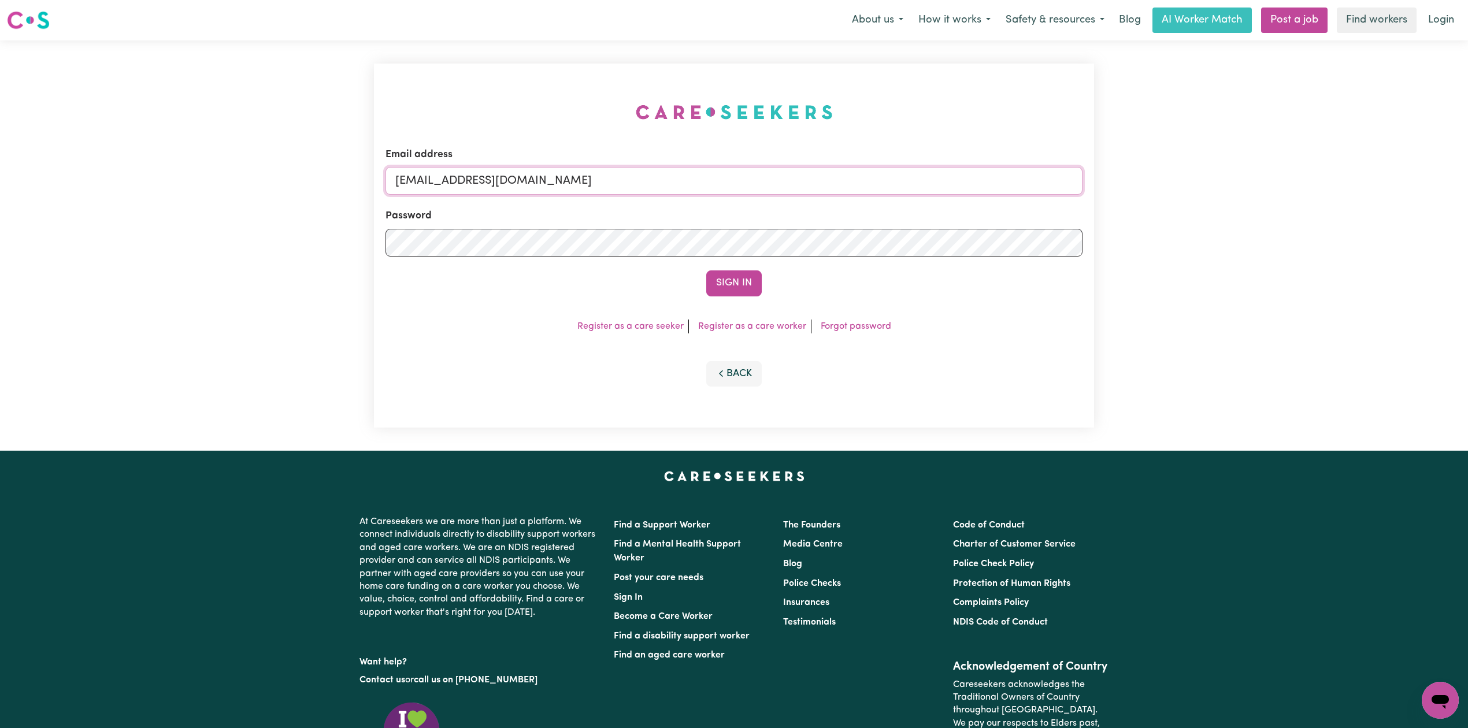
drag, startPoint x: 589, startPoint y: 183, endPoint x: 587, endPoint y: 194, distance: 11.8
click at [588, 181] on input "[EMAIL_ADDRESS][DOMAIN_NAME]" at bounding box center [733, 181] width 697 height 28
drag, startPoint x: 458, startPoint y: 172, endPoint x: 736, endPoint y: 175, distance: 278.5
click at [736, 175] on input "Superuser~[EMAIL_ADDRESS][DOMAIN_NAME]" at bounding box center [733, 181] width 697 height 28
type input "Superuser~[EMAIL_ADDRESS][DOMAIN_NAME]"
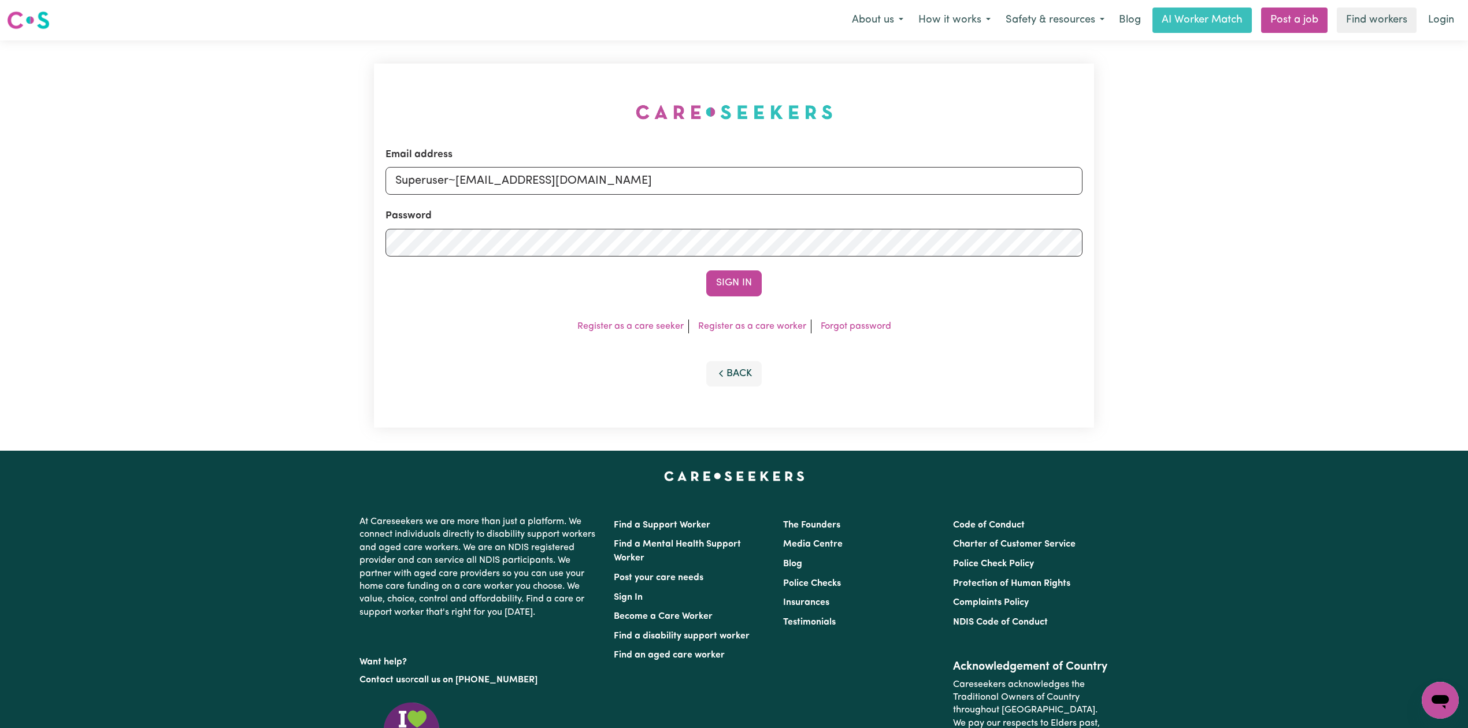
click at [728, 310] on div "Email address Superuser~[EMAIL_ADDRESS][DOMAIN_NAME] Password Sign In Register …" at bounding box center [734, 246] width 720 height 364
click at [733, 288] on button "Sign In" at bounding box center [733, 282] width 55 height 25
